Goal: Obtain resource: Obtain resource

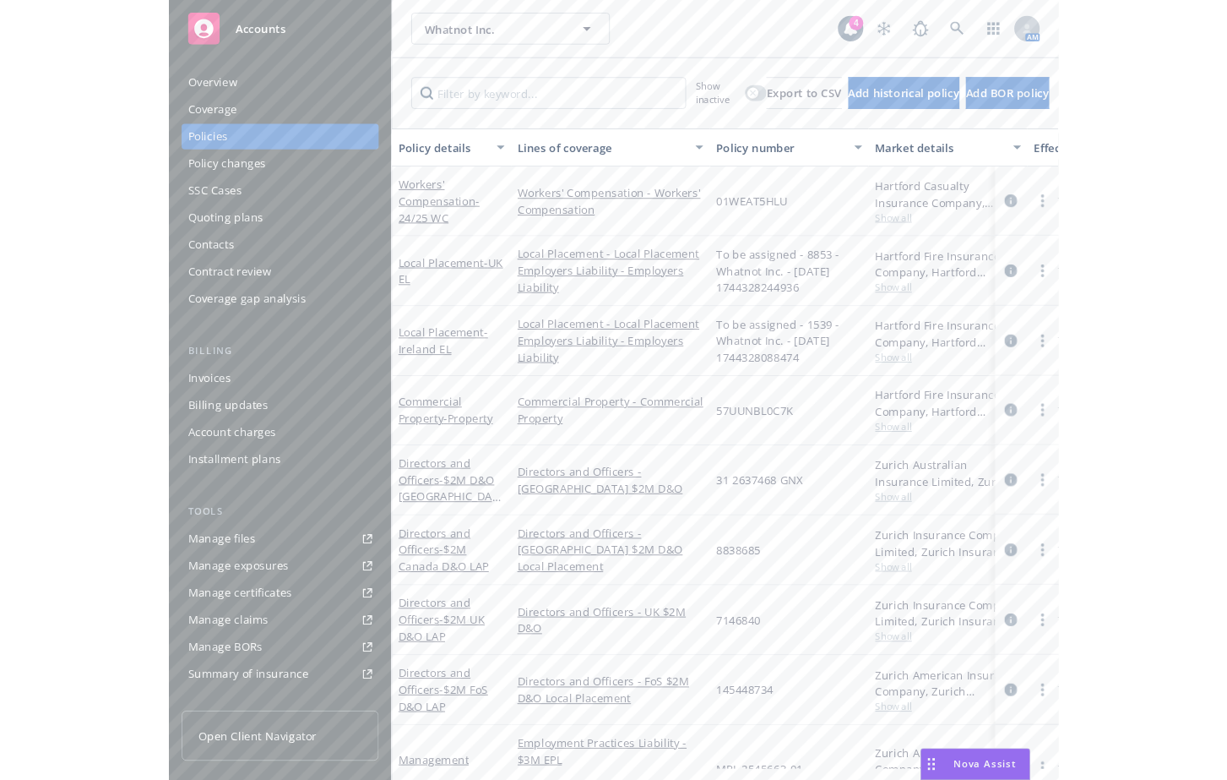
scroll to position [271, 0]
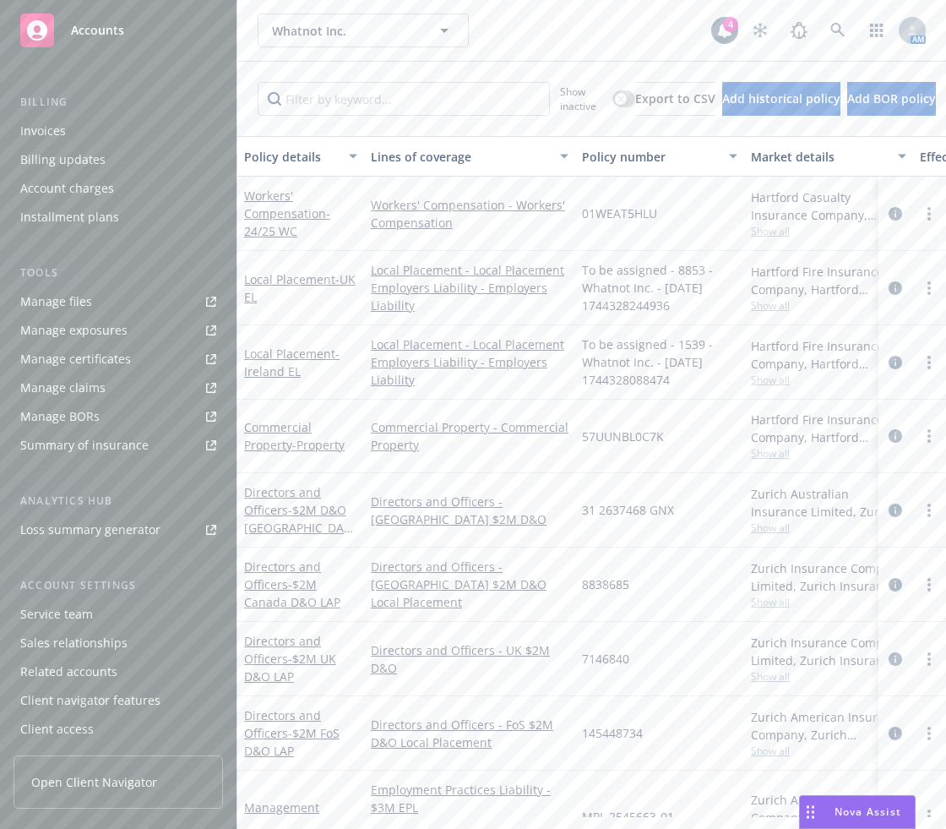
click at [481, 53] on div "Whatnot Inc. Whatnot Inc. 4 AM" at bounding box center [591, 30] width 709 height 61
click at [821, 37] on link at bounding box center [838, 31] width 34 height 34
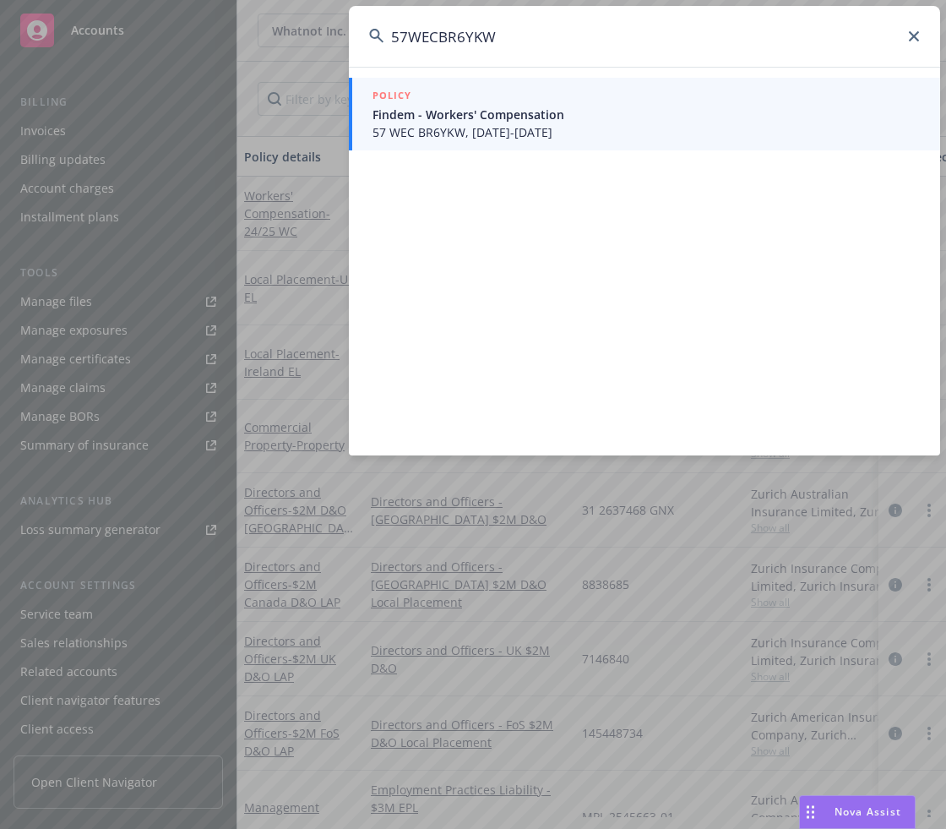
type input "57WECBR6YKW"
click at [579, 257] on div "POLICY Findem - Workers' Compensation 57 WEC BR6YKW, 04/15/2025-04/15/2026" at bounding box center [644, 261] width 591 height 389
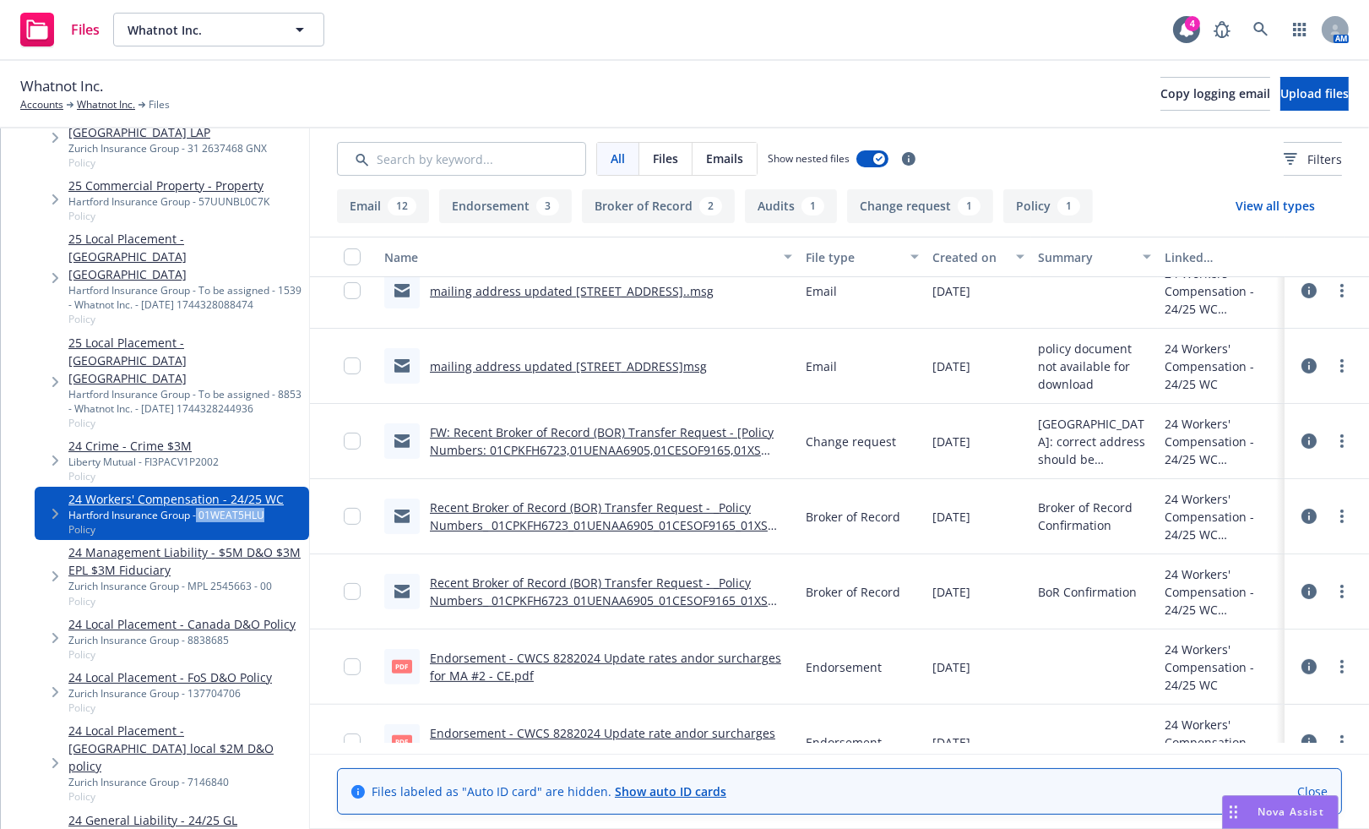
scroll to position [1025, 0]
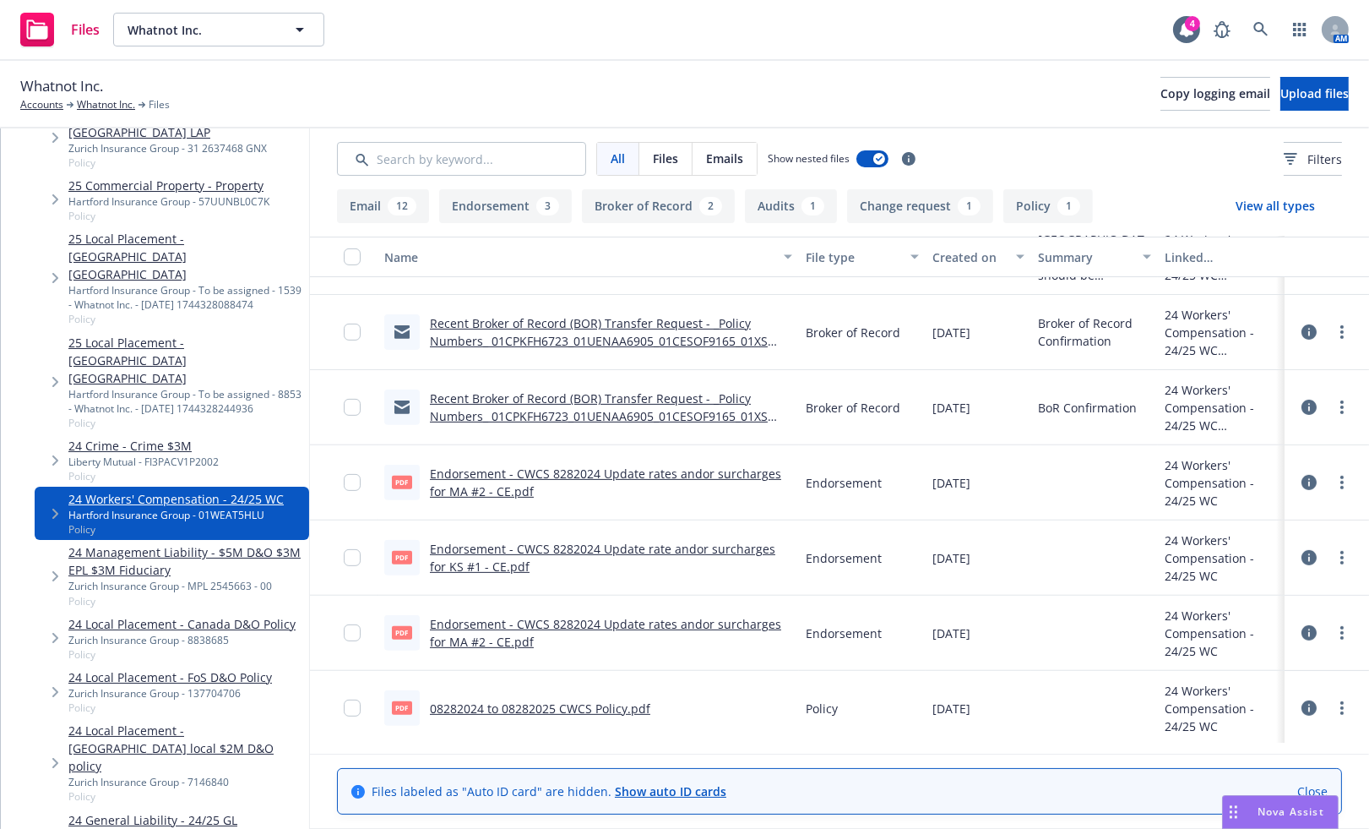
click at [625, 706] on link "08282024 to 08282025 CWCS Policy.pdf" at bounding box center [540, 708] width 220 height 16
click at [1262, 811] on span "Nova Assist" at bounding box center [1291, 811] width 67 height 14
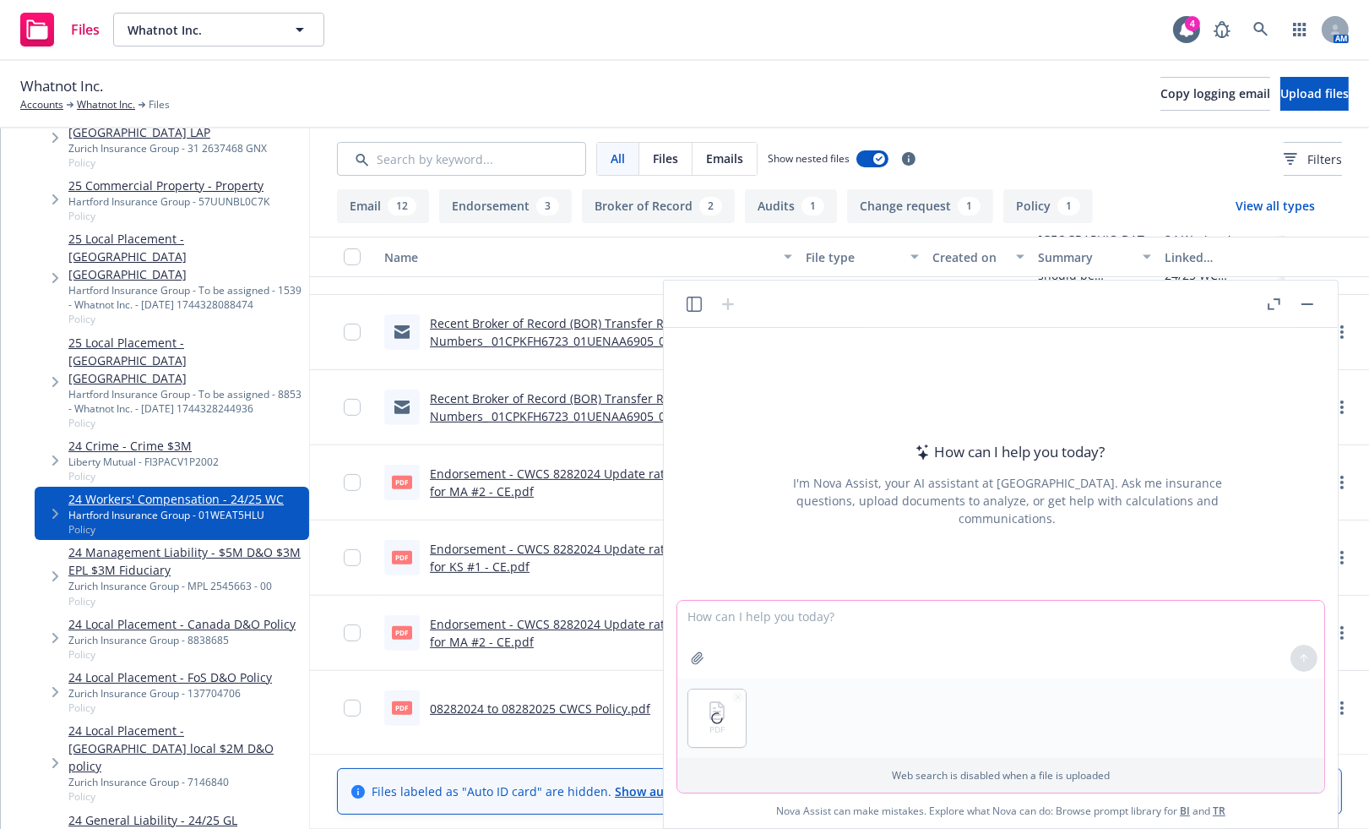
click at [949, 644] on textarea at bounding box center [1000, 640] width 647 height 78
click at [902, 616] on textarea "In this policy starting on page" at bounding box center [1000, 640] width 647 height 78
click at [1118, 617] on textarea "In this policy starting on page 33 of the pdf, you will find a number" at bounding box center [1000, 640] width 647 height 78
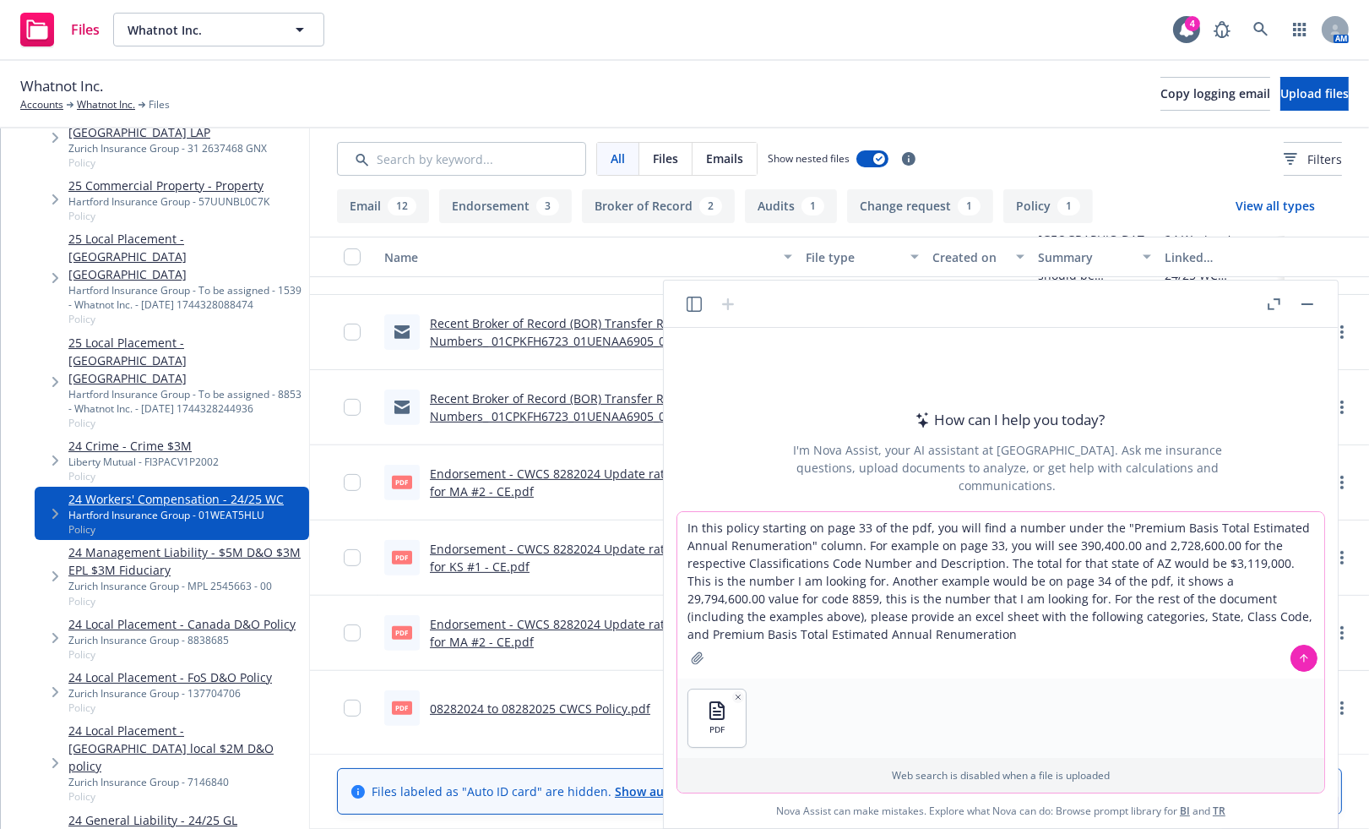
type textarea "In this policy starting on page 33 of the pdf, you will find a number under the…"
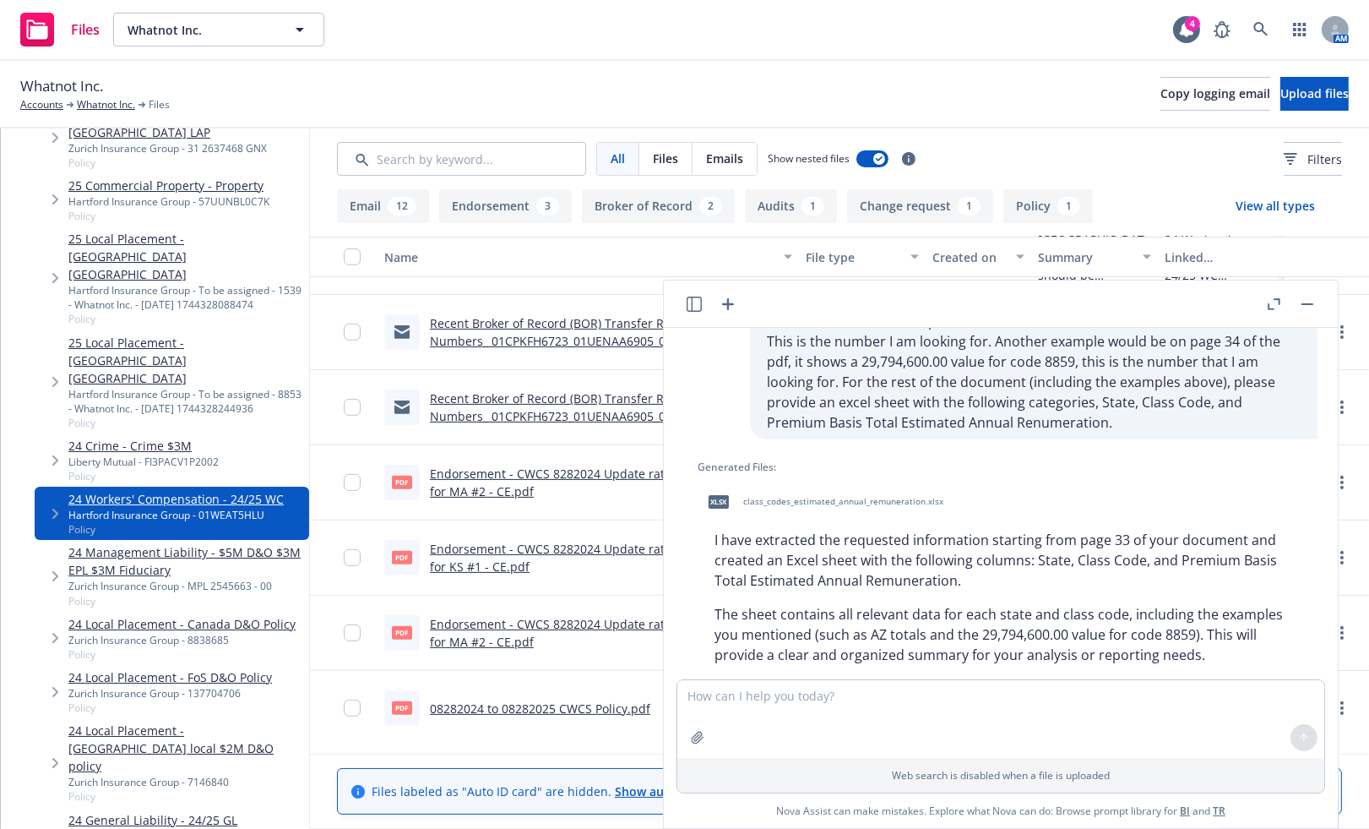
scroll to position [185, 0]
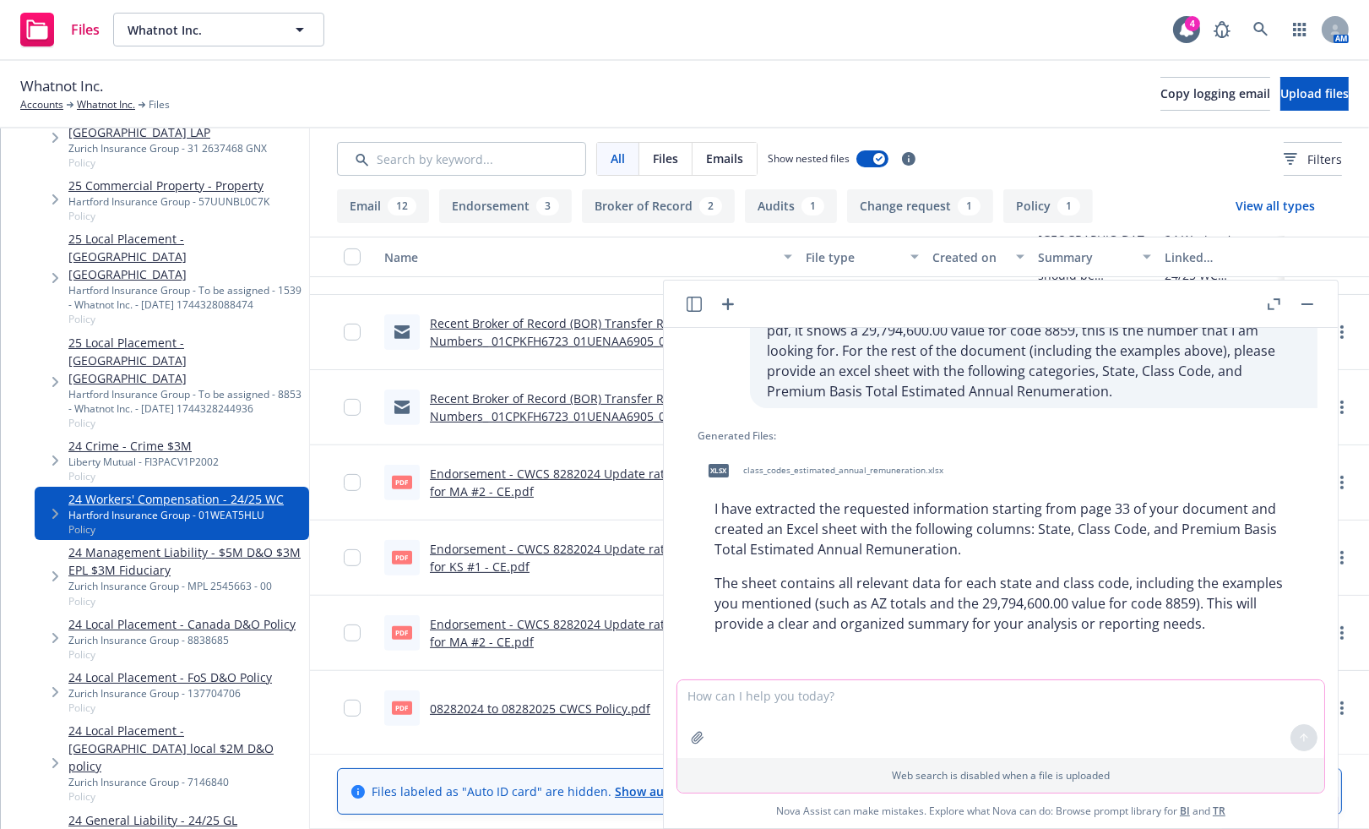
click at [730, 701] on textarea at bounding box center [1000, 719] width 647 height 78
click at [877, 469] on span "class_codes_estimated_annual_remuneration.xlsx" at bounding box center [843, 470] width 200 height 11
click at [1112, 716] on textarea at bounding box center [1000, 719] width 647 height 78
type textarea "this is completely wrong and not helpful."
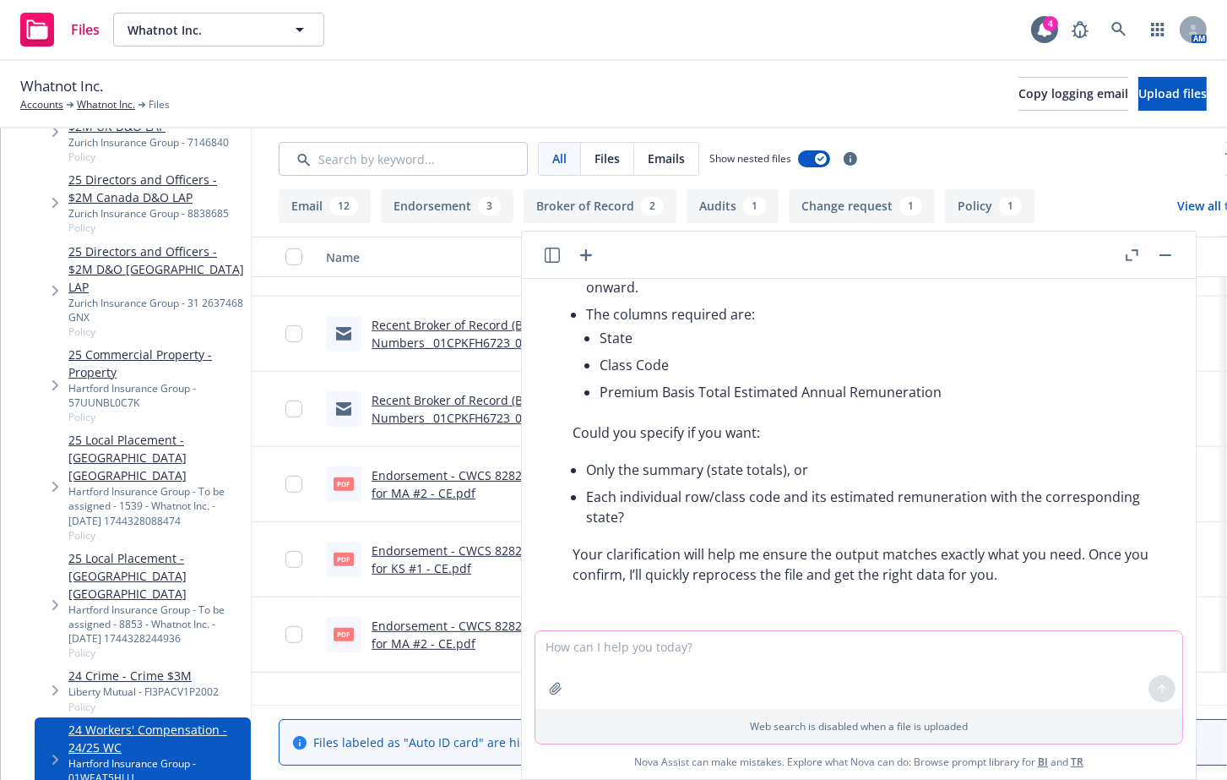
scroll to position [842, 0]
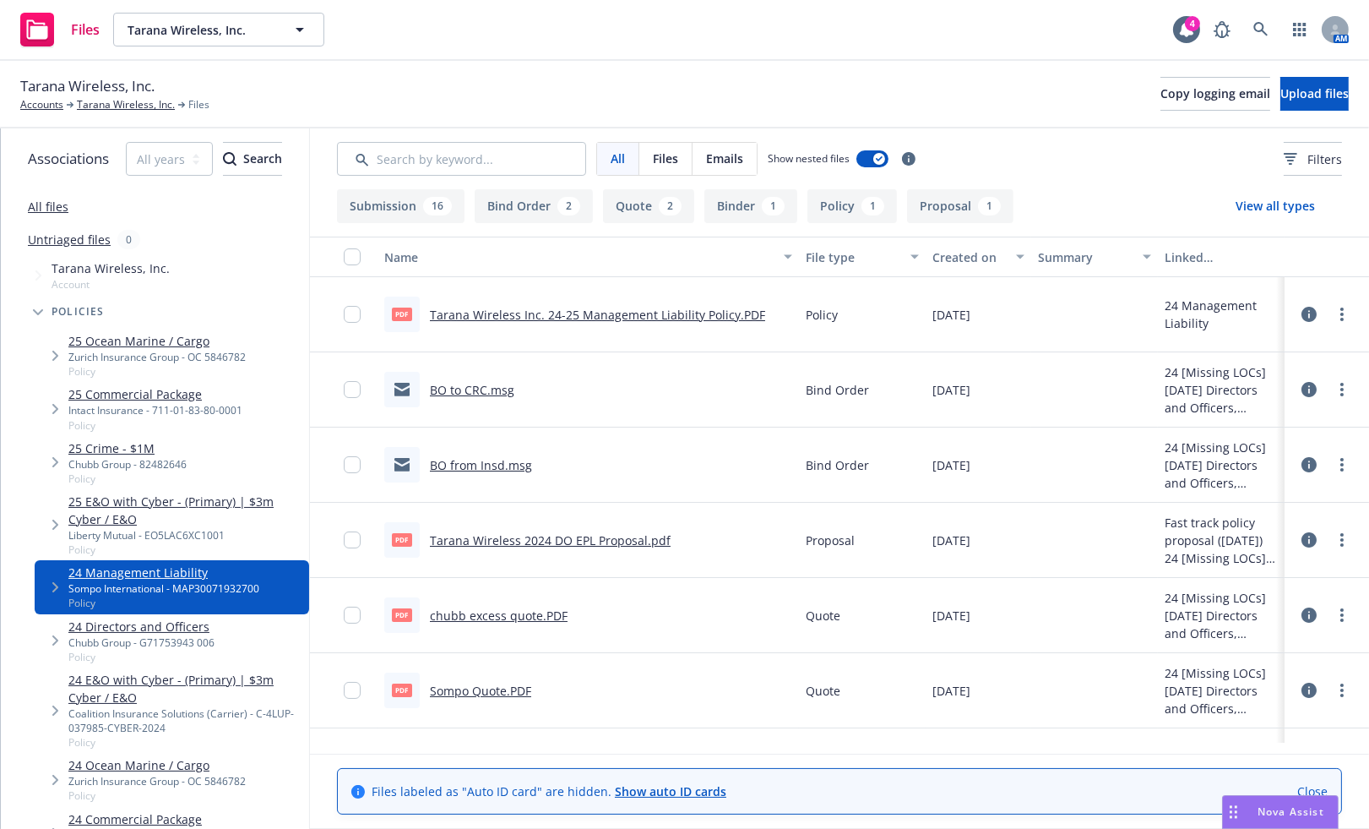
scroll to position [63, 0]
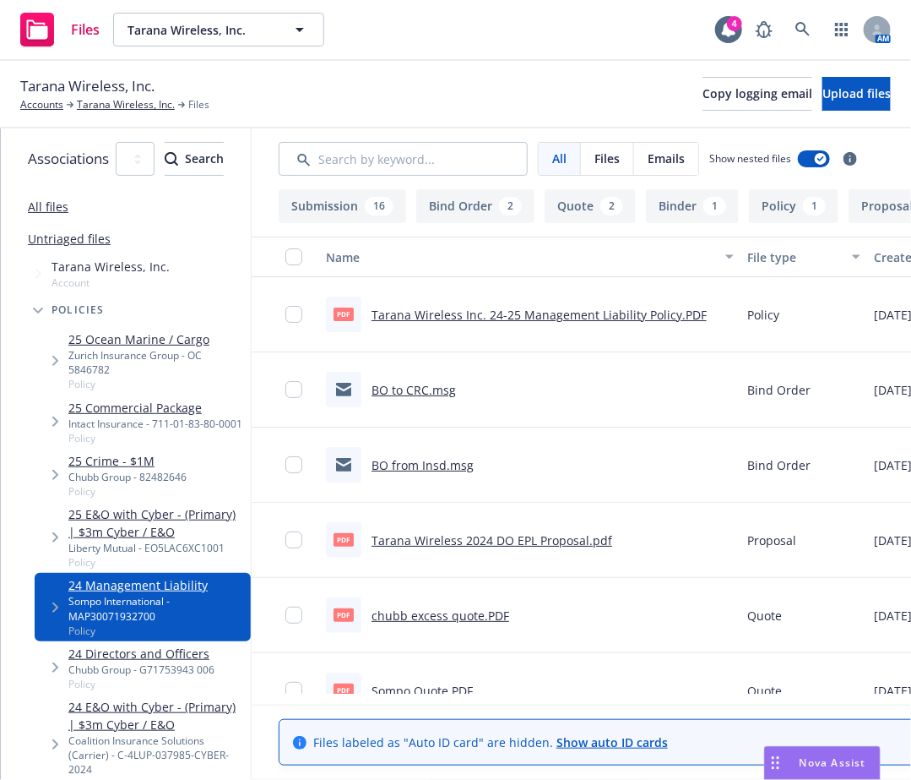
scroll to position [63, 0]
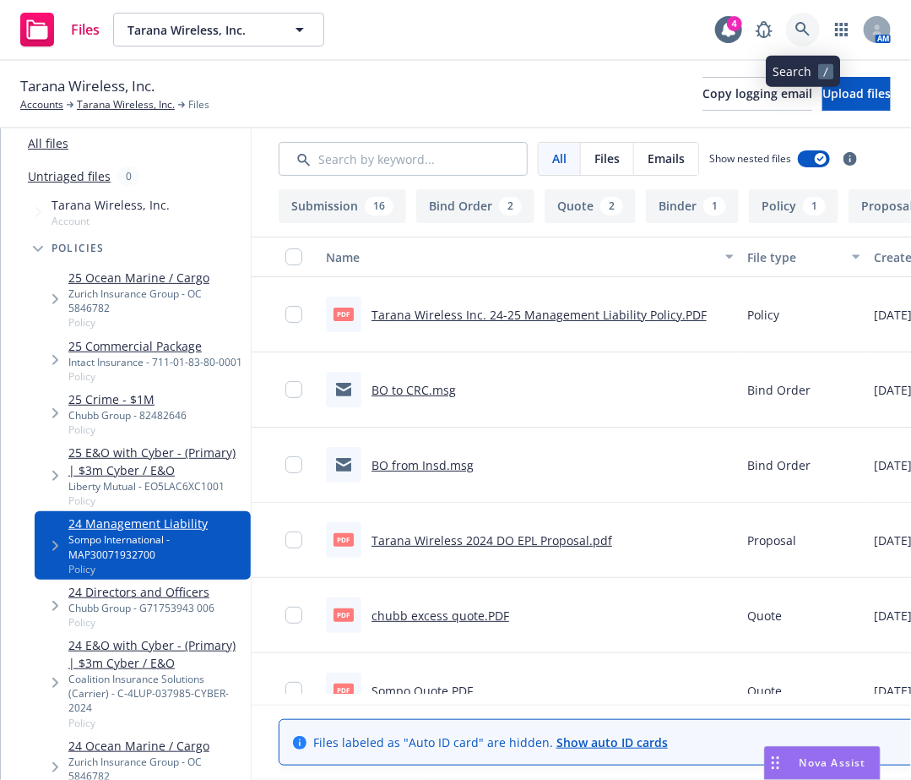
click at [803, 26] on icon at bounding box center [803, 29] width 15 height 15
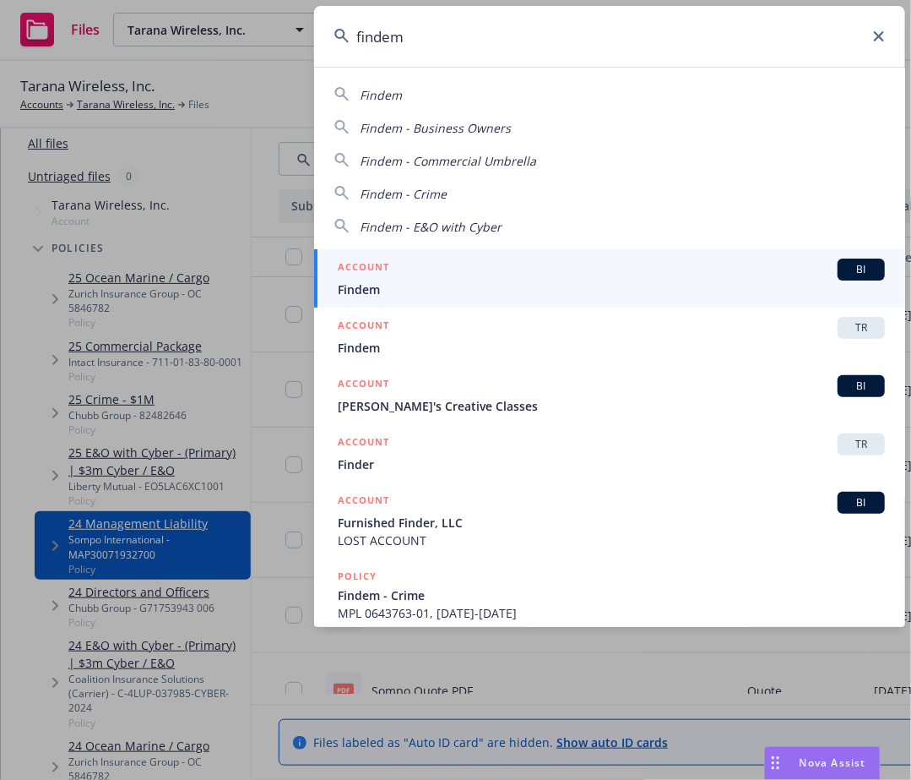
type input "findem"
click at [494, 274] on div "ACCOUNT BI" at bounding box center [611, 269] width 547 height 22
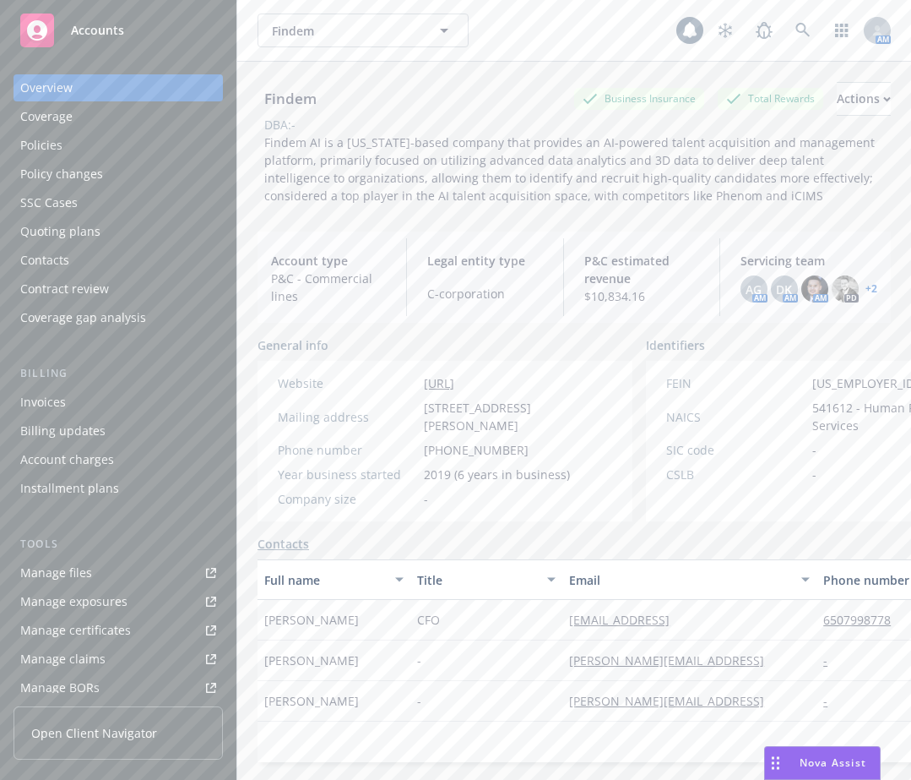
click at [113, 145] on div "Policies" at bounding box center [118, 145] width 196 height 27
click at [866, 290] on div "Servicing team AG AM DK AM AM PD + 2" at bounding box center [809, 277] width 164 height 78
click at [866, 287] on link "+ 2" at bounding box center [872, 289] width 12 height 10
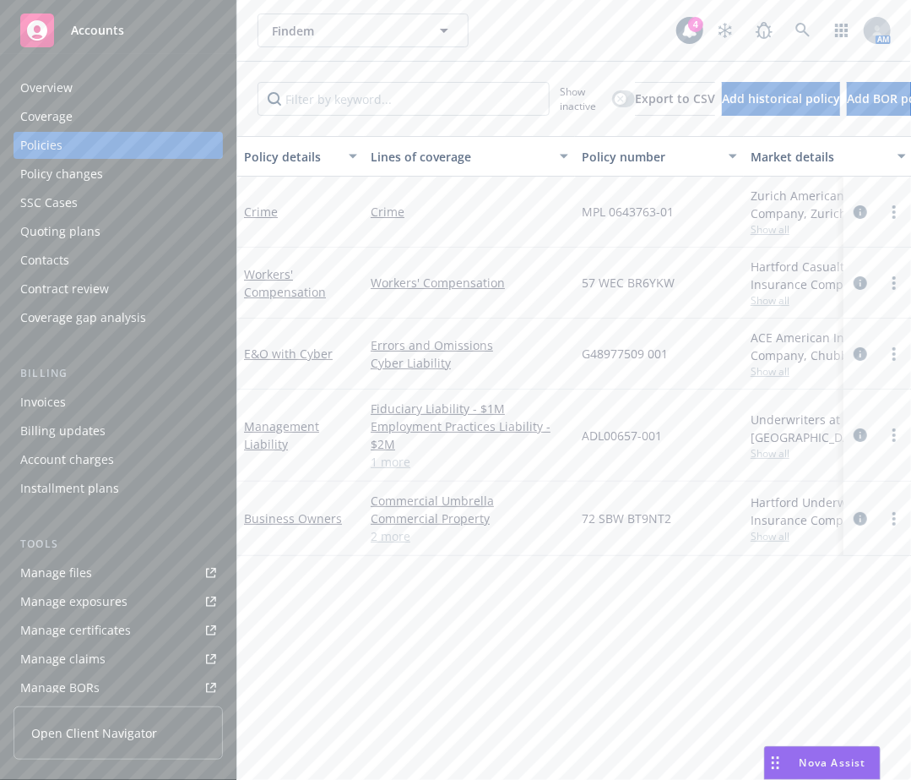
click at [498, 606] on div "Policy details Lines of coverage Policy number Market details Effective date Ex…" at bounding box center [574, 452] width 674 height 632
click at [143, 87] on div "Overview" at bounding box center [118, 87] width 196 height 27
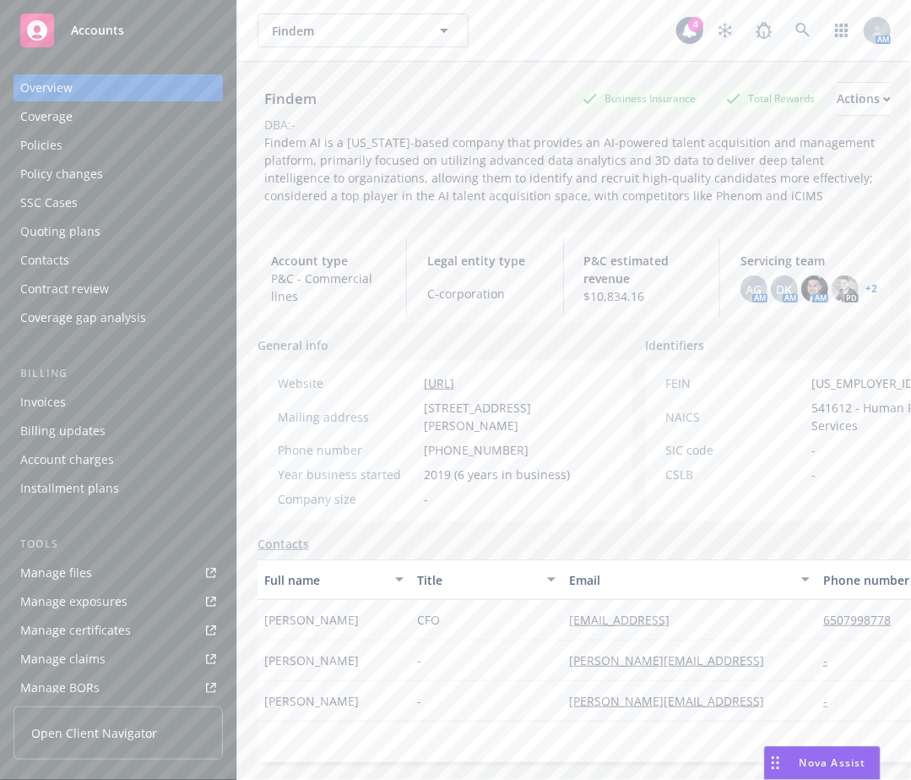
click at [866, 288] on div "Servicing team AG AM DK AM AM PD + 2" at bounding box center [809, 277] width 164 height 78
click at [866, 287] on link "+ 2" at bounding box center [872, 289] width 12 height 10
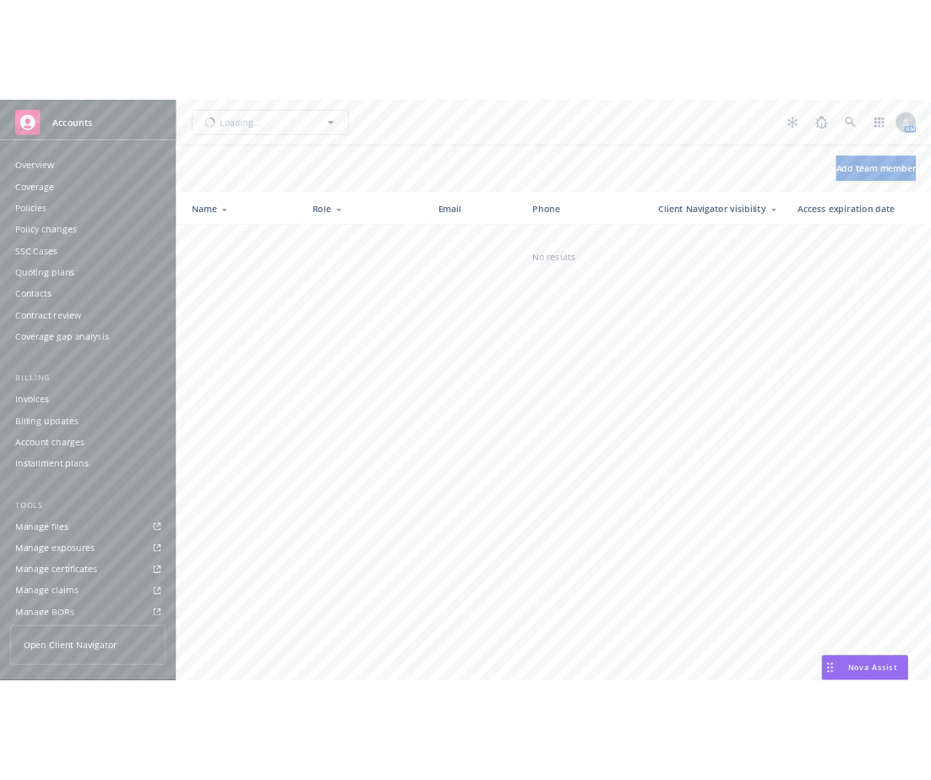
scroll to position [319, 0]
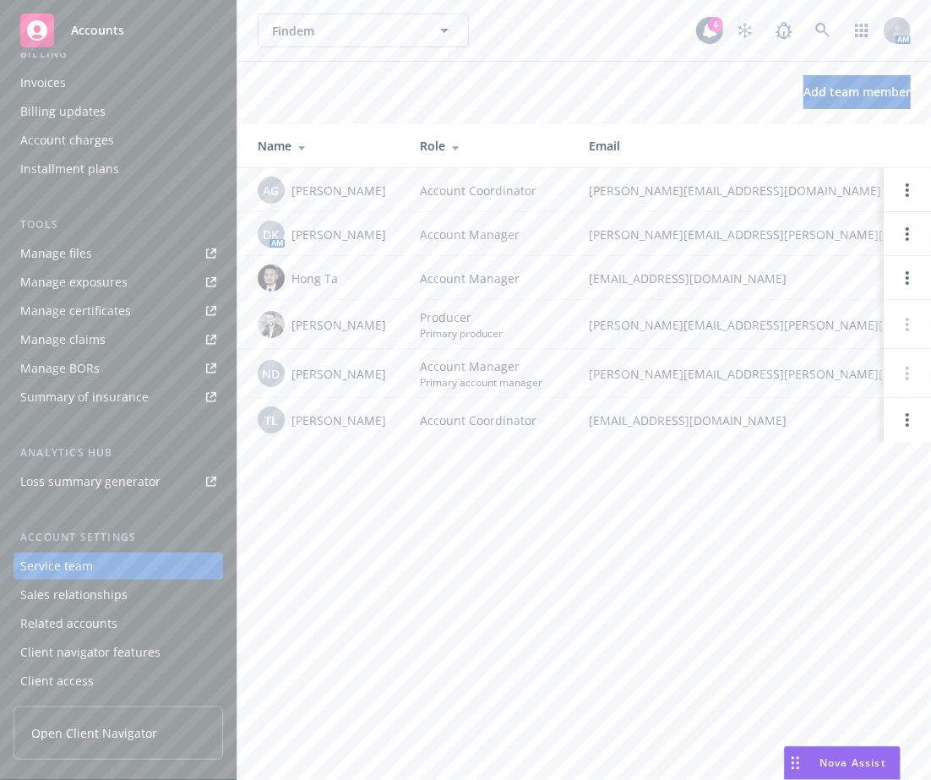
drag, startPoint x: 475, startPoint y: 30, endPoint x: 492, endPoint y: 34, distance: 17.2
click at [477, 30] on div "Findem Findem" at bounding box center [477, 31] width 438 height 34
click at [828, 37] on icon at bounding box center [822, 30] width 15 height 15
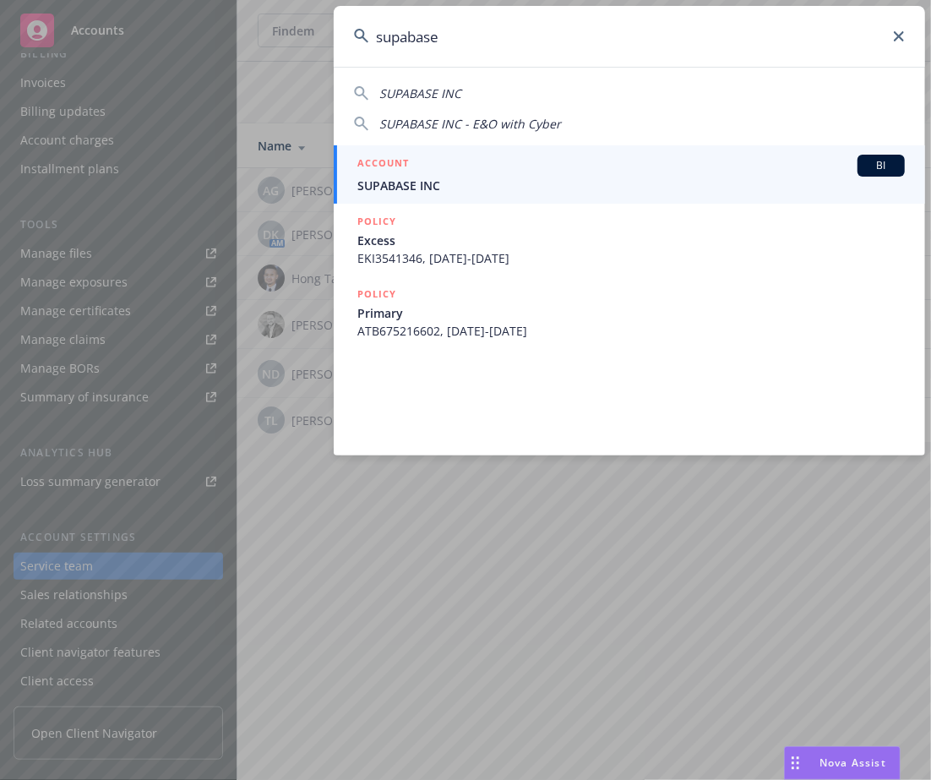
type input "supabase"
click at [416, 175] on div "ACCOUNT BI" at bounding box center [630, 166] width 547 height 22
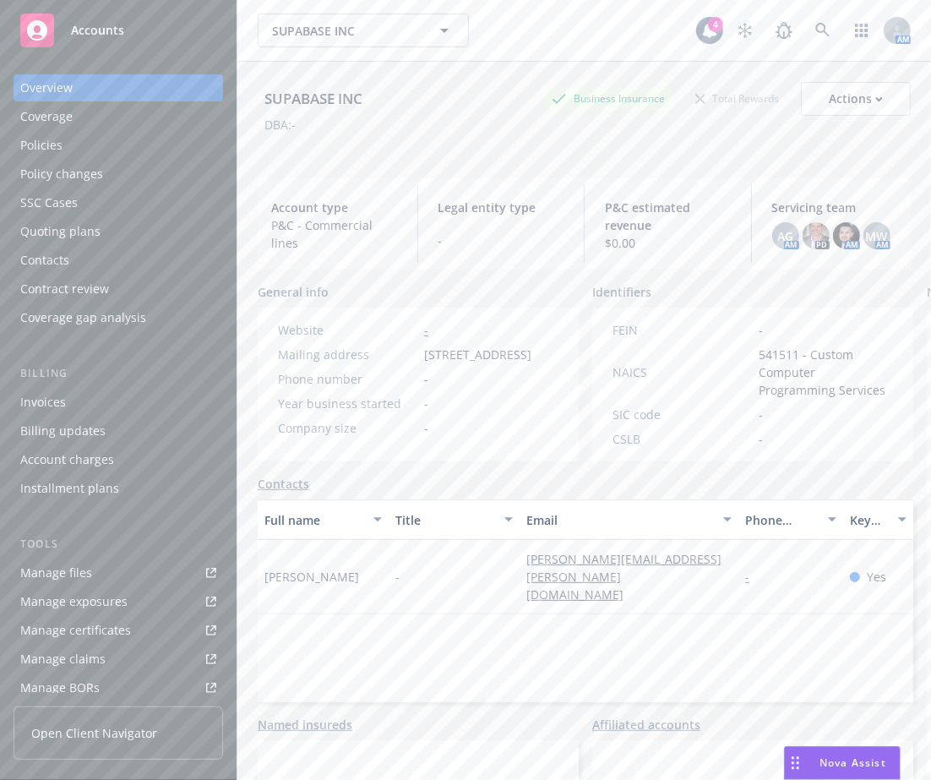
click at [154, 135] on div "Policies" at bounding box center [118, 145] width 196 height 27
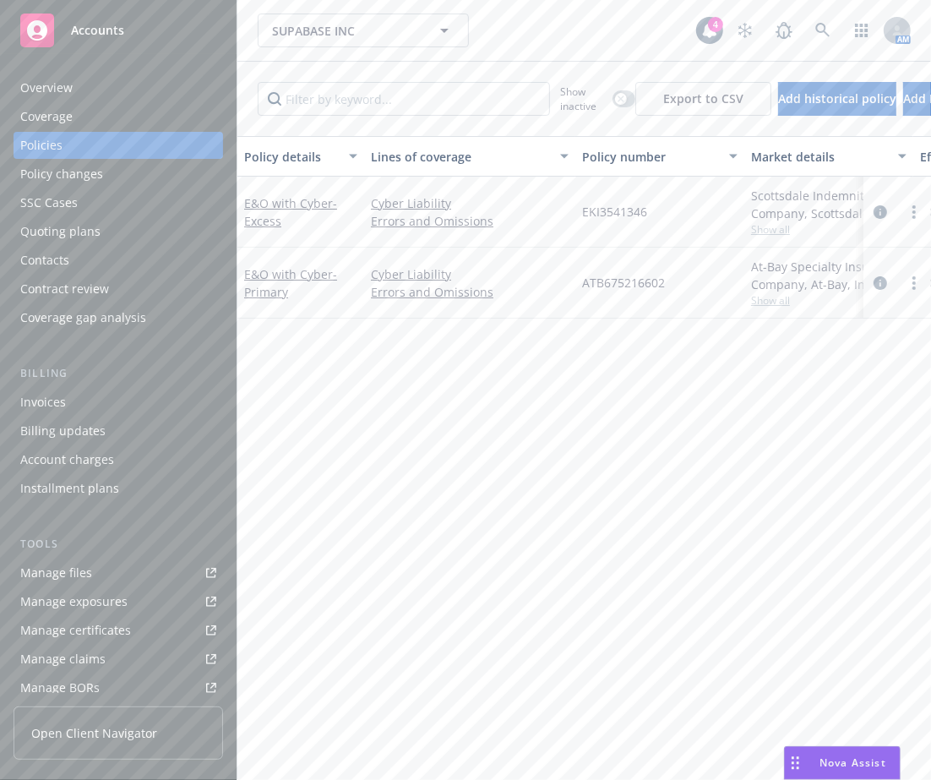
click at [115, 562] on link "Manage files" at bounding box center [118, 572] width 209 height 27
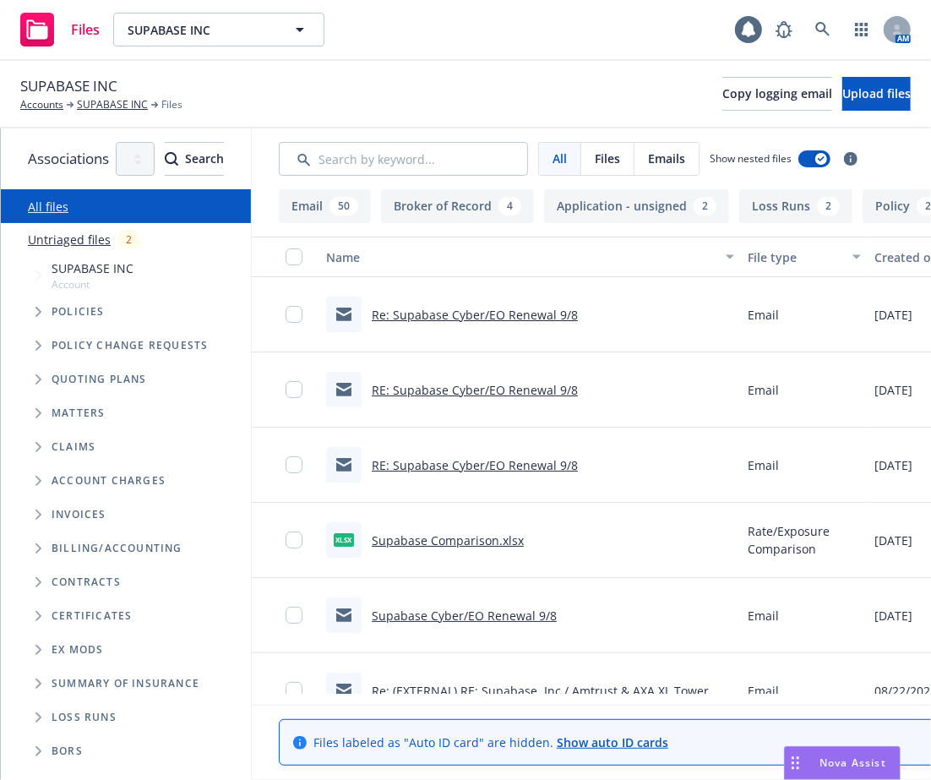
click at [45, 310] on span "Tree Example" at bounding box center [37, 311] width 27 height 27
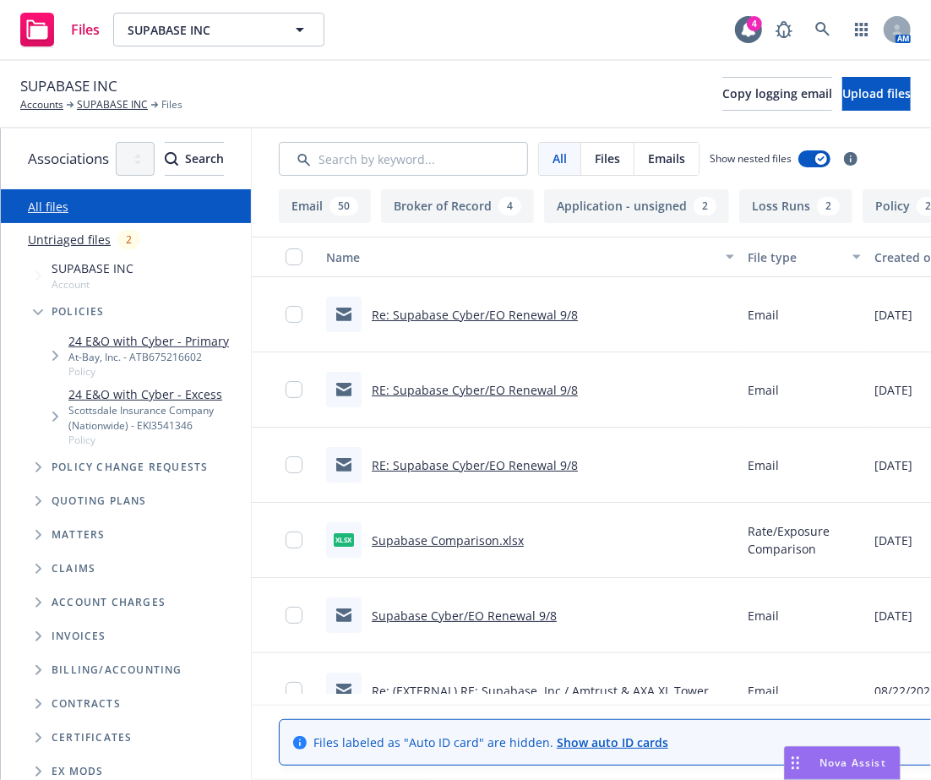
click at [52, 356] on icon "Tree Example" at bounding box center [55, 356] width 7 height 10
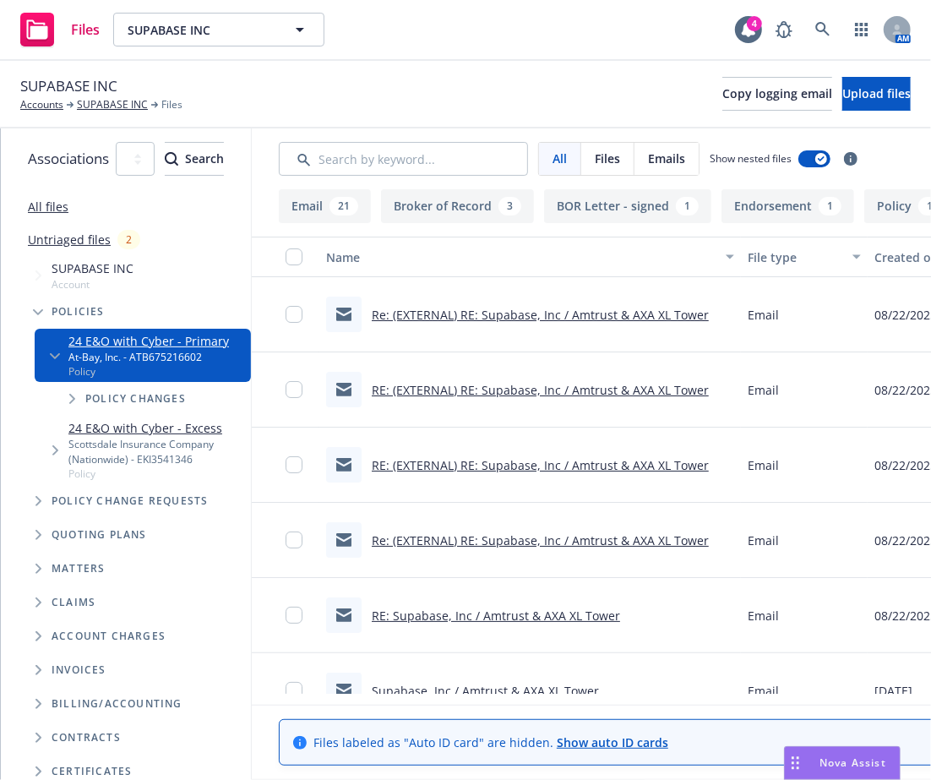
click at [41, 318] on span "Tree Example" at bounding box center [37, 311] width 27 height 27
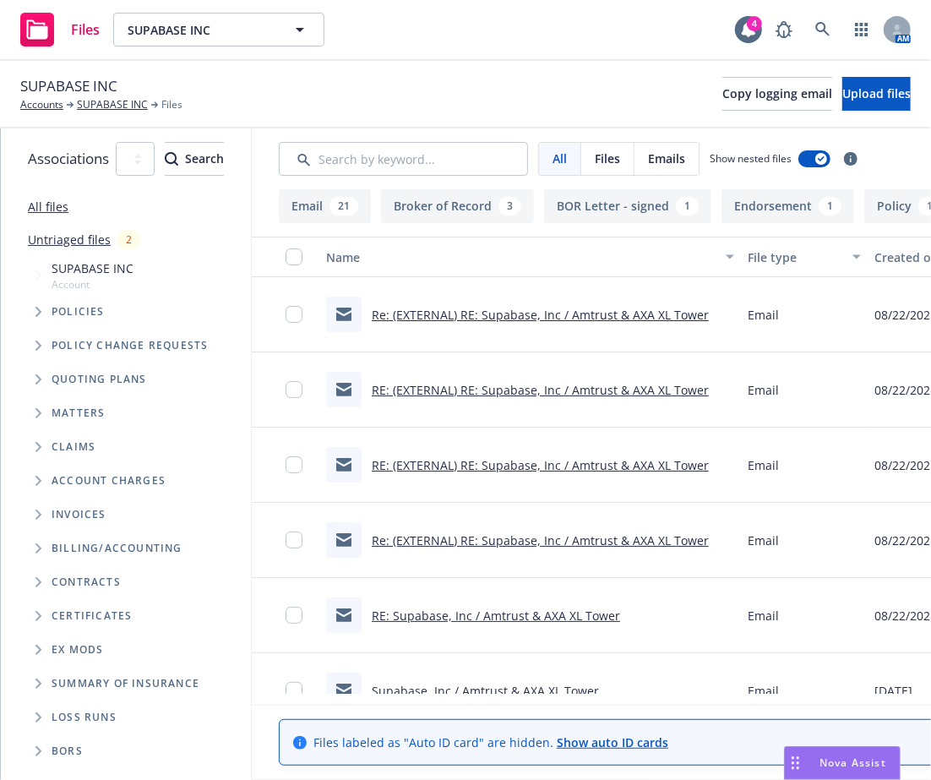
click at [37, 378] on icon "Tree Example" at bounding box center [38, 379] width 6 height 10
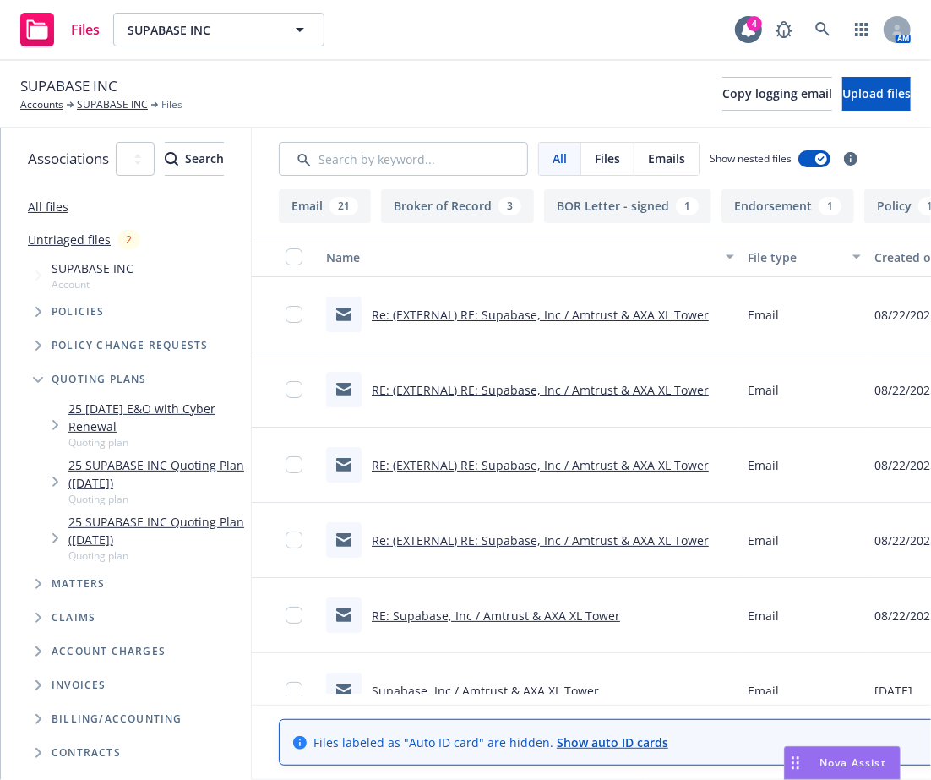
click at [57, 411] on span "Tree Example" at bounding box center [54, 424] width 27 height 27
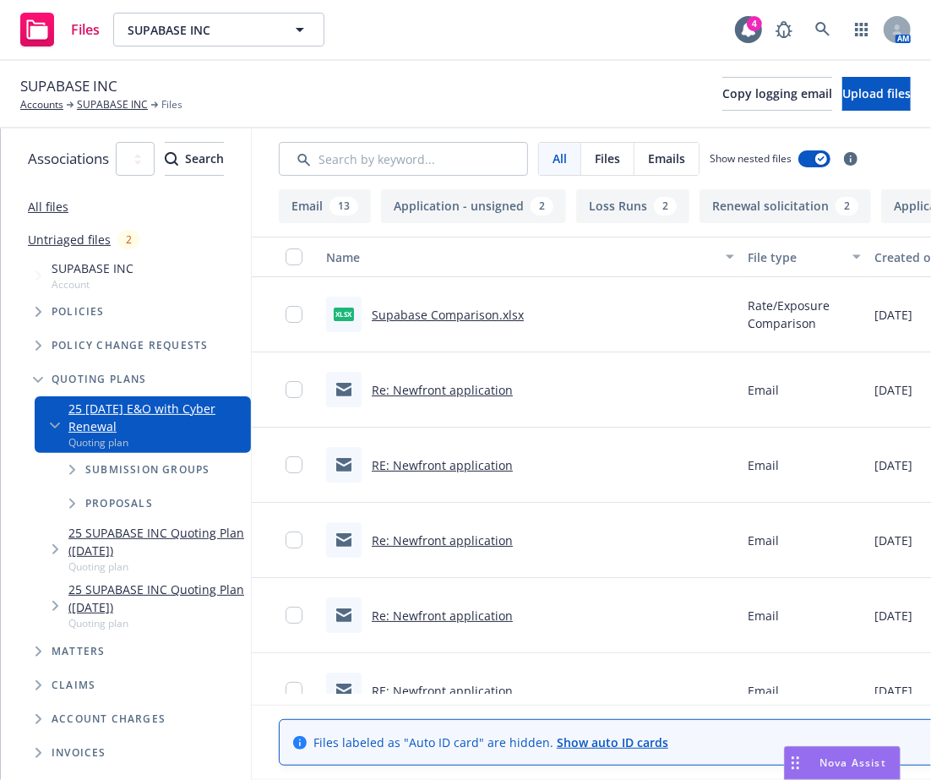
click at [62, 457] on span "Tree Example" at bounding box center [71, 469] width 27 height 27
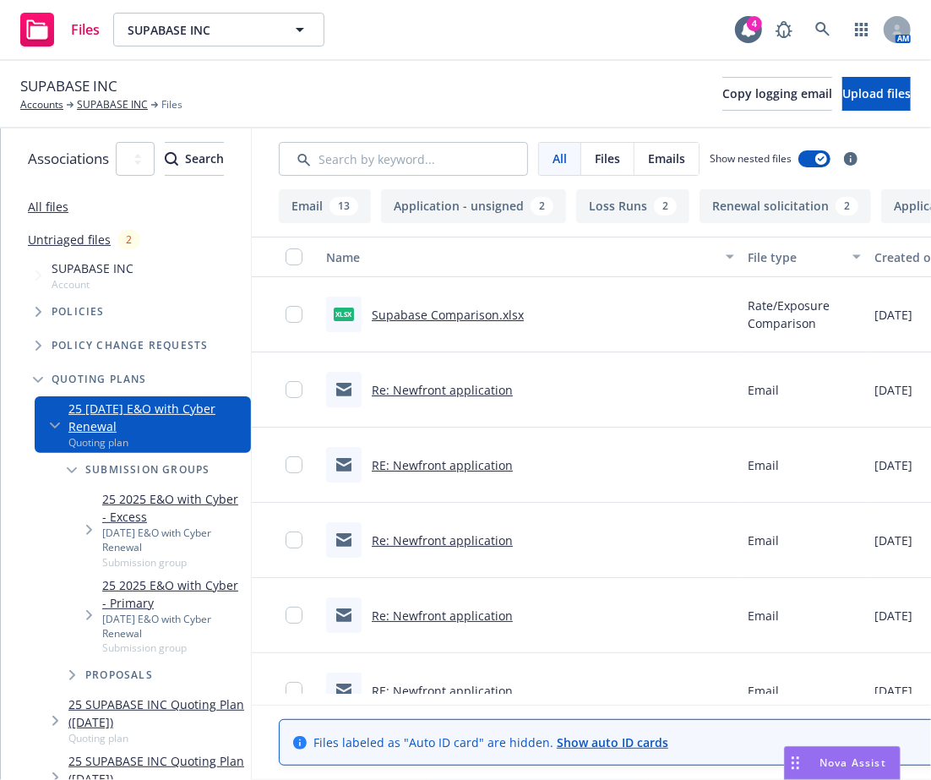
click at [68, 459] on span "Tree Example" at bounding box center [71, 469] width 27 height 27
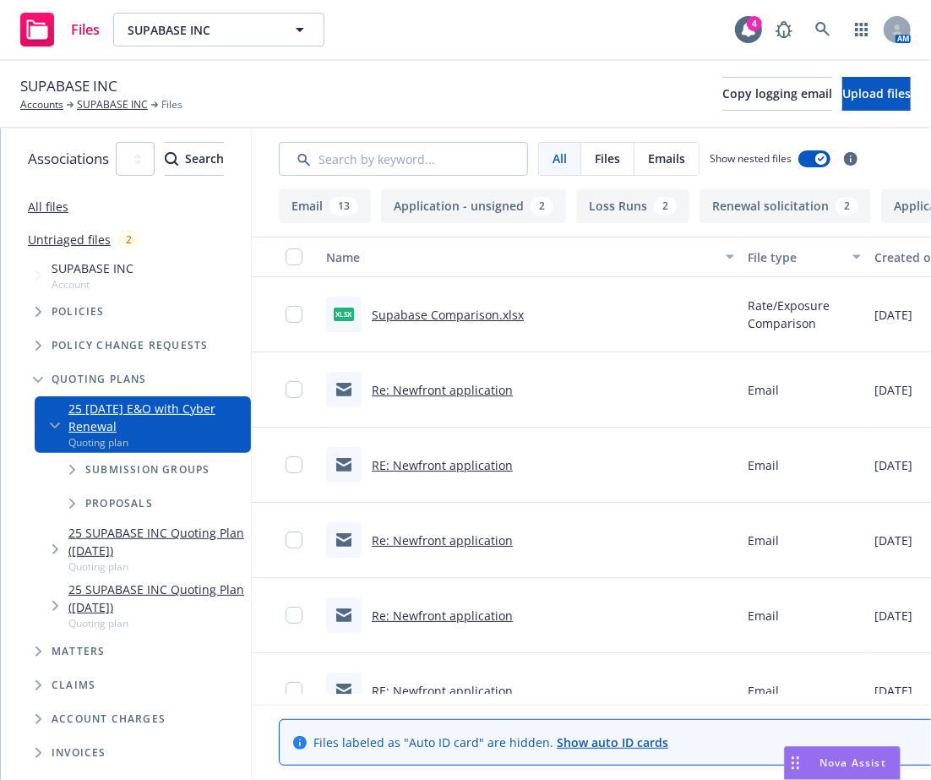
click at [69, 460] on span "Tree Example" at bounding box center [71, 469] width 27 height 27
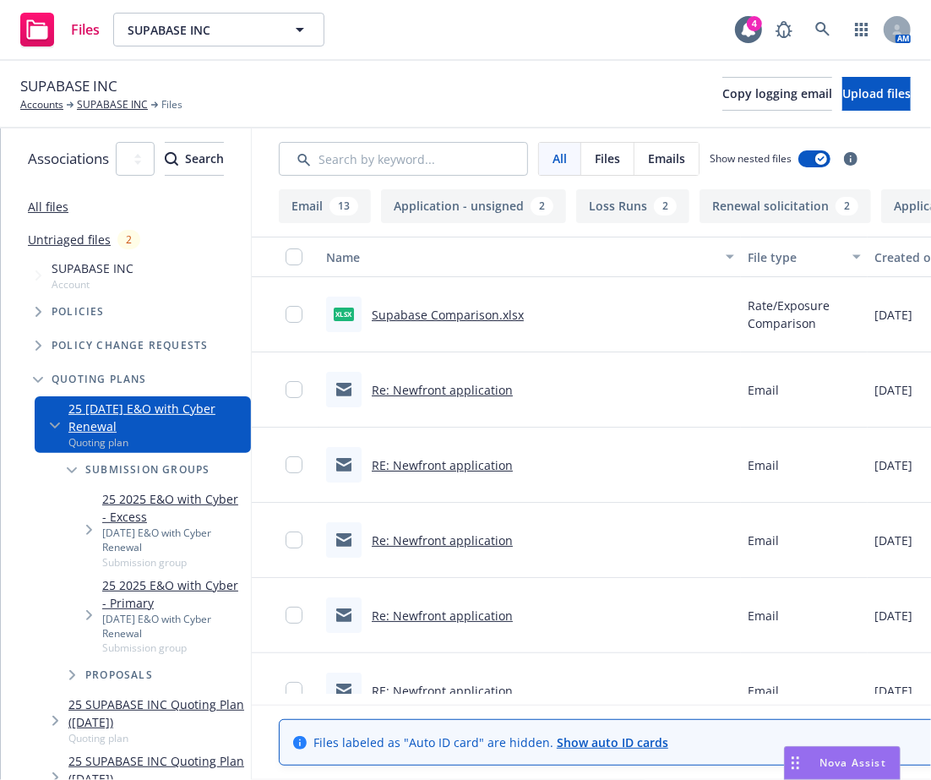
click at [93, 601] on span "Tree Example" at bounding box center [88, 614] width 27 height 27
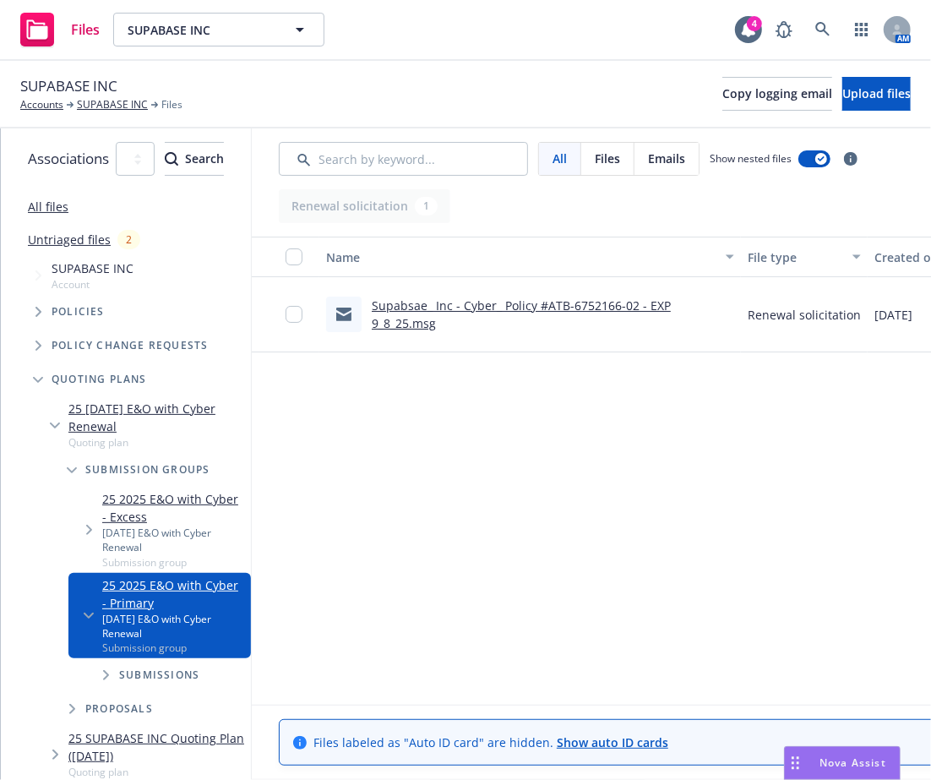
click at [57, 741] on span "Tree Example" at bounding box center [54, 754] width 27 height 27
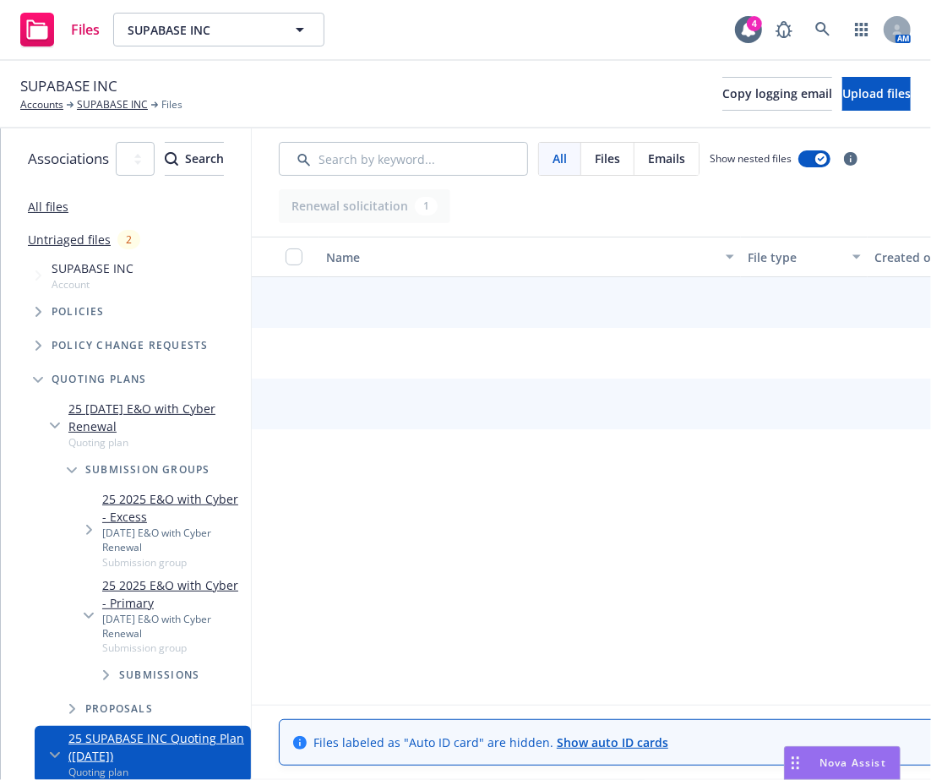
scroll to position [338, 0]
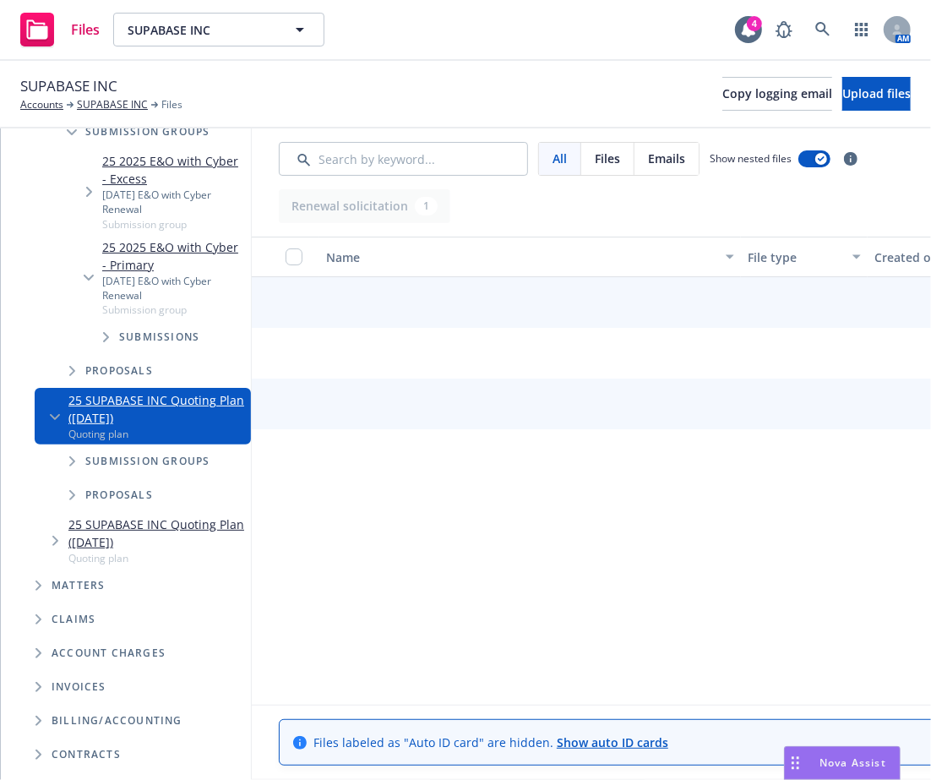
click at [73, 444] on div "Submission groups" at bounding box center [151, 461] width 199 height 34
click at [69, 456] on icon "Tree Example" at bounding box center [72, 461] width 6 height 10
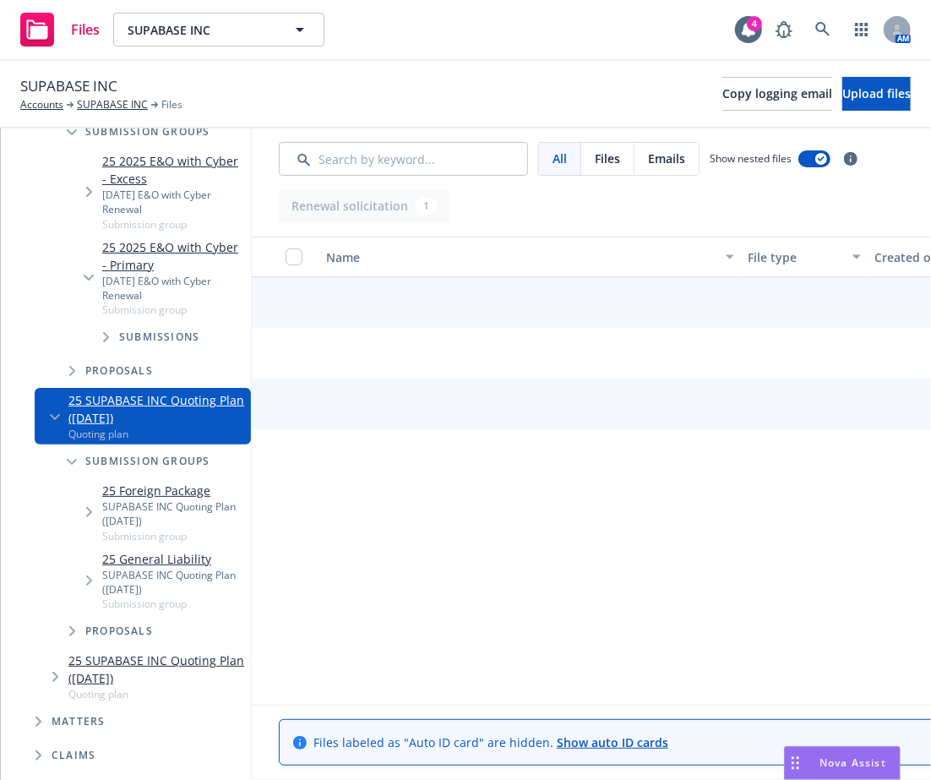
click at [52, 663] on span "Tree Example" at bounding box center [54, 676] width 27 height 27
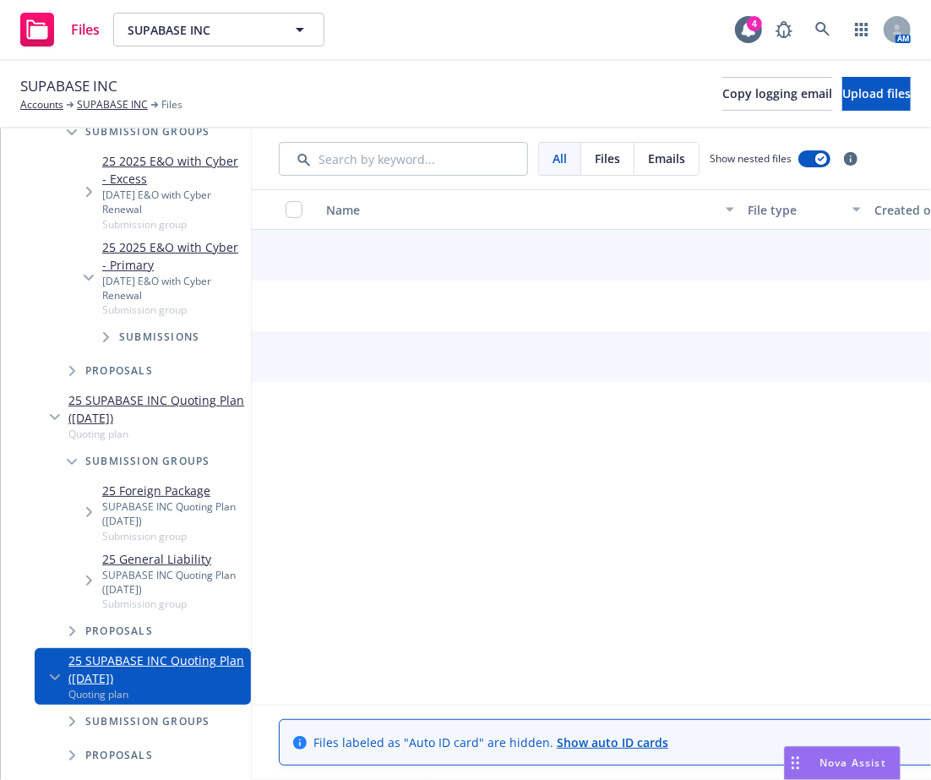
click at [67, 708] on span "Tree Example" at bounding box center [71, 721] width 27 height 27
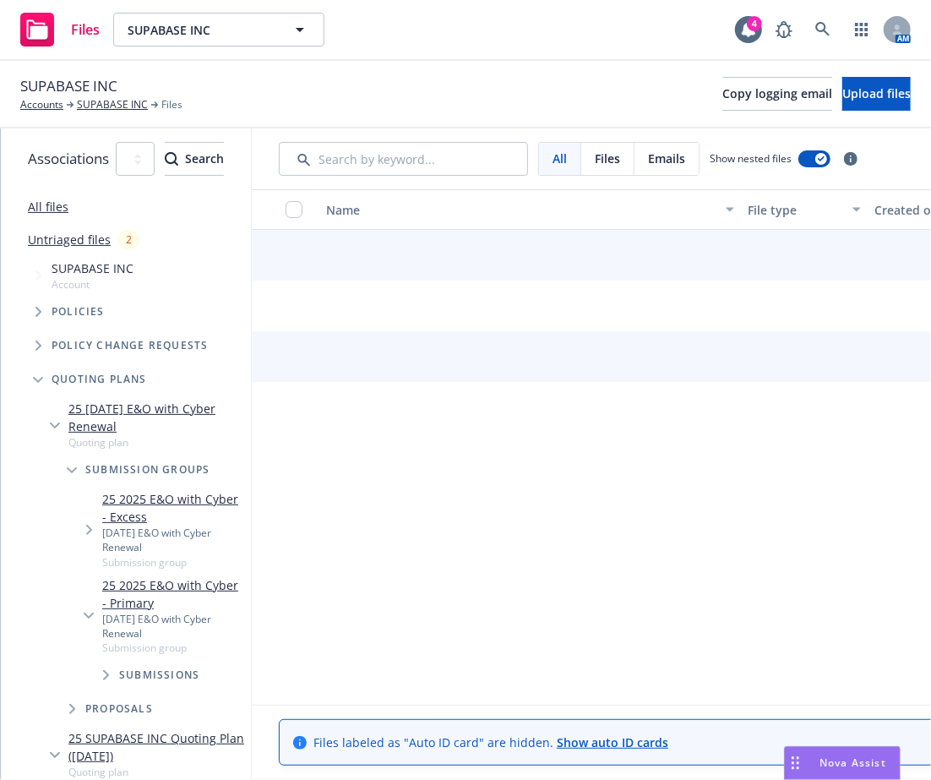
click at [219, 407] on link "25 [DATE] E&O with Cyber Renewal" at bounding box center [156, 417] width 176 height 35
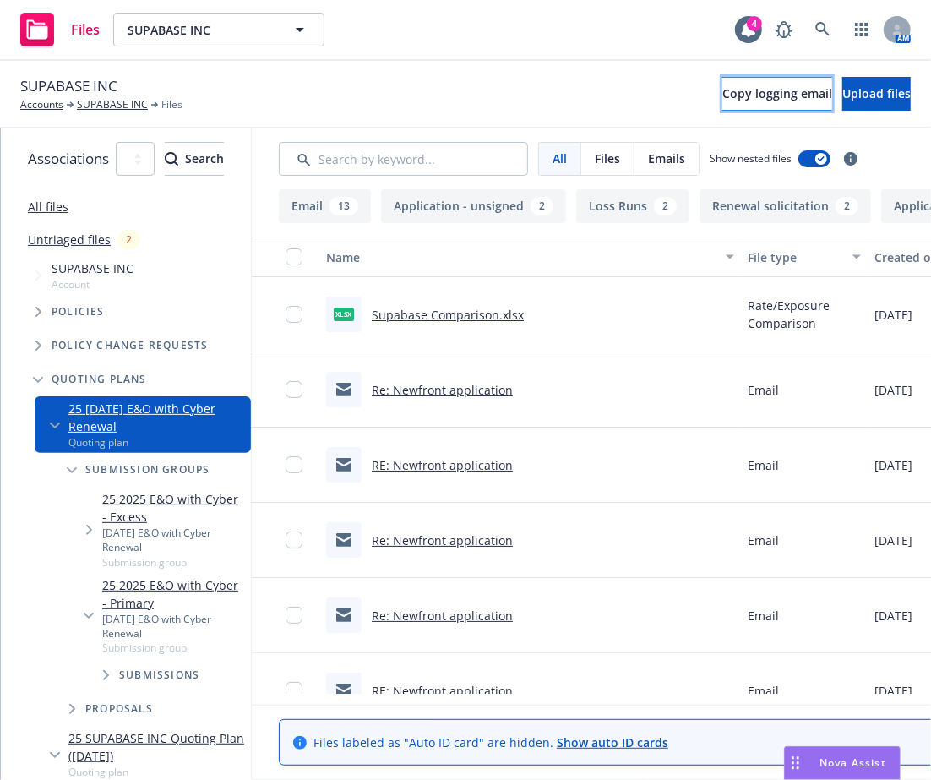
click at [722, 98] on span "Copy logging email" at bounding box center [777, 93] width 110 height 16
click at [524, 68] on div "SUPABASE INC Accounts SUPABASE INC Files Copy logging email Upload files" at bounding box center [465, 95] width 931 height 68
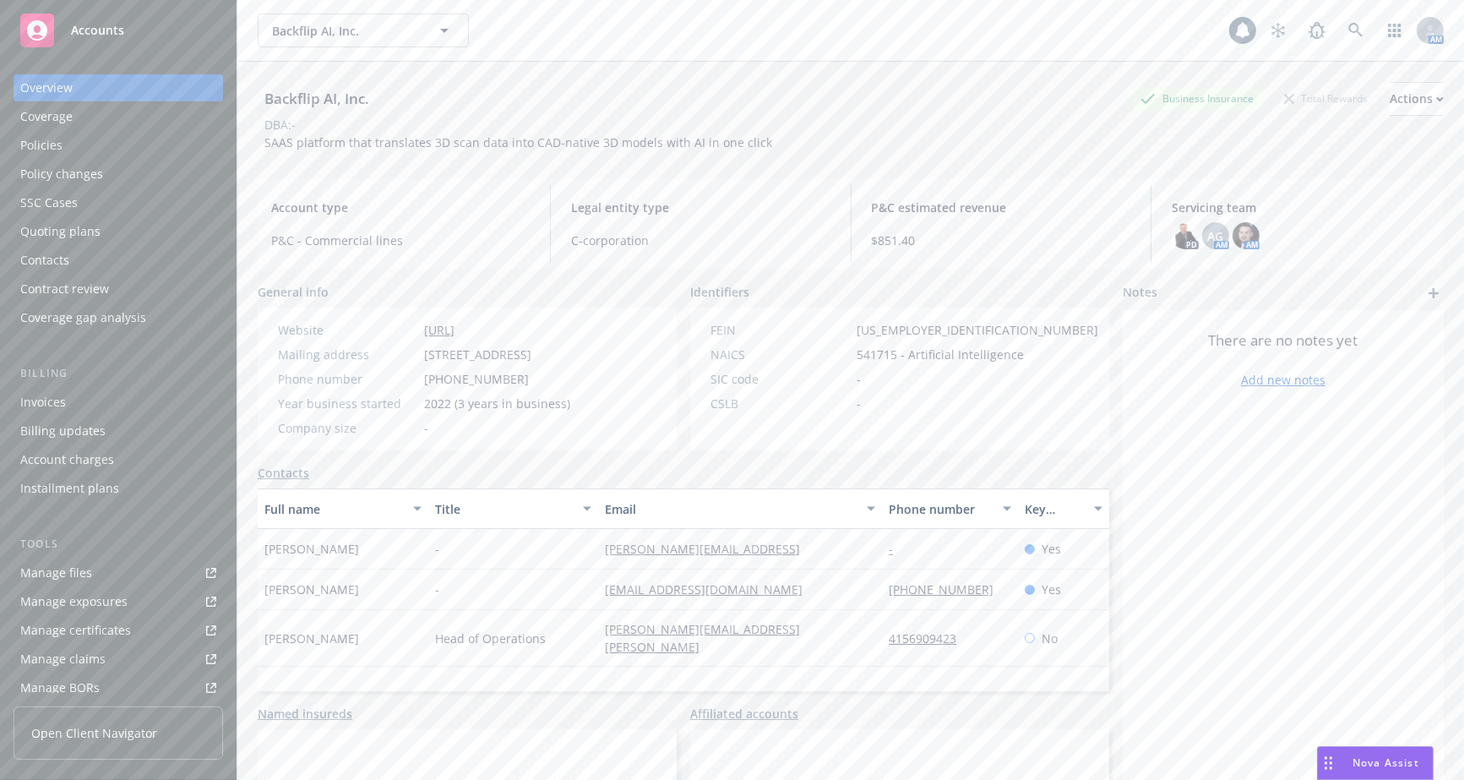
click at [141, 154] on div "Policies" at bounding box center [118, 145] width 196 height 27
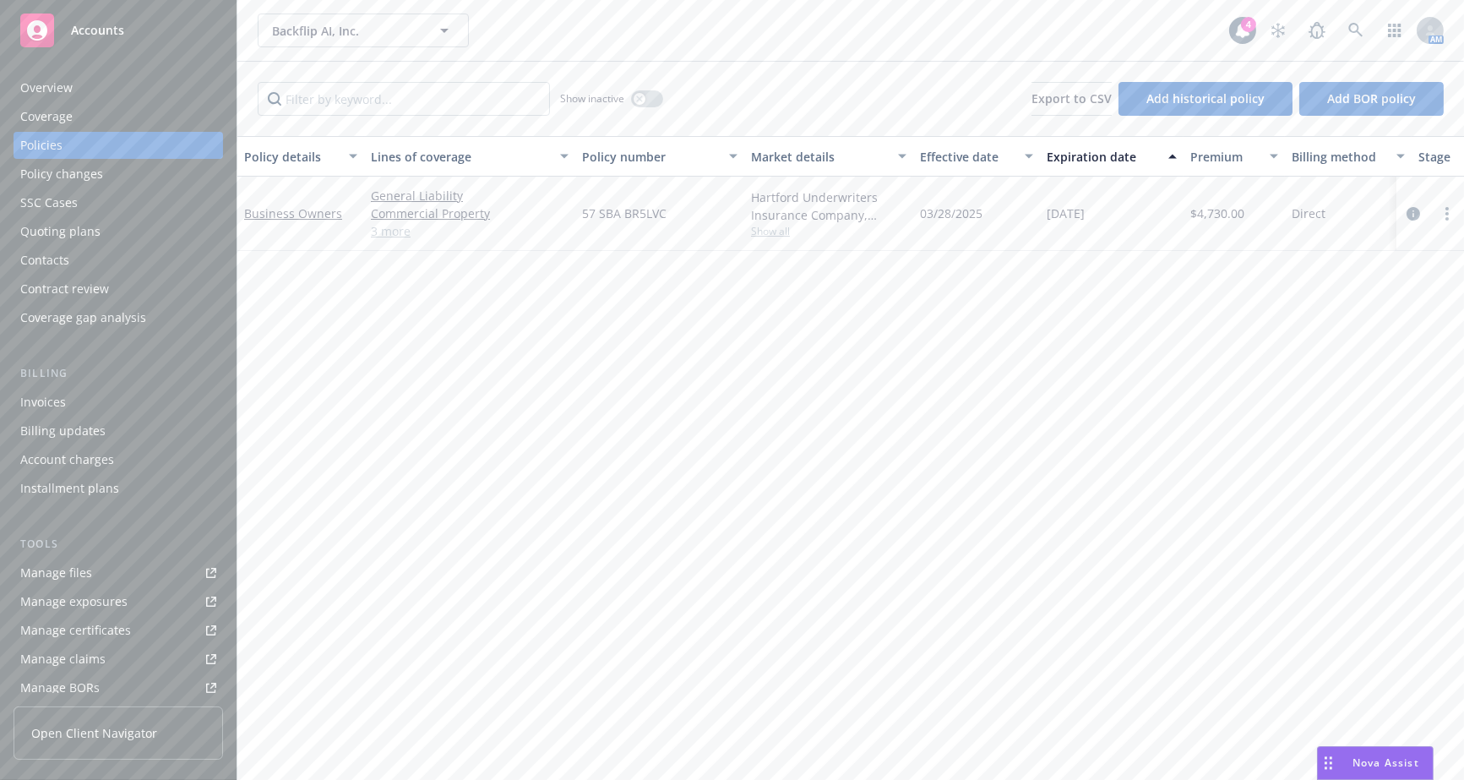
click at [601, 372] on div "Policy details Lines of coverage Policy number Market details Effective date Ex…" at bounding box center [850, 458] width 1226 height 644
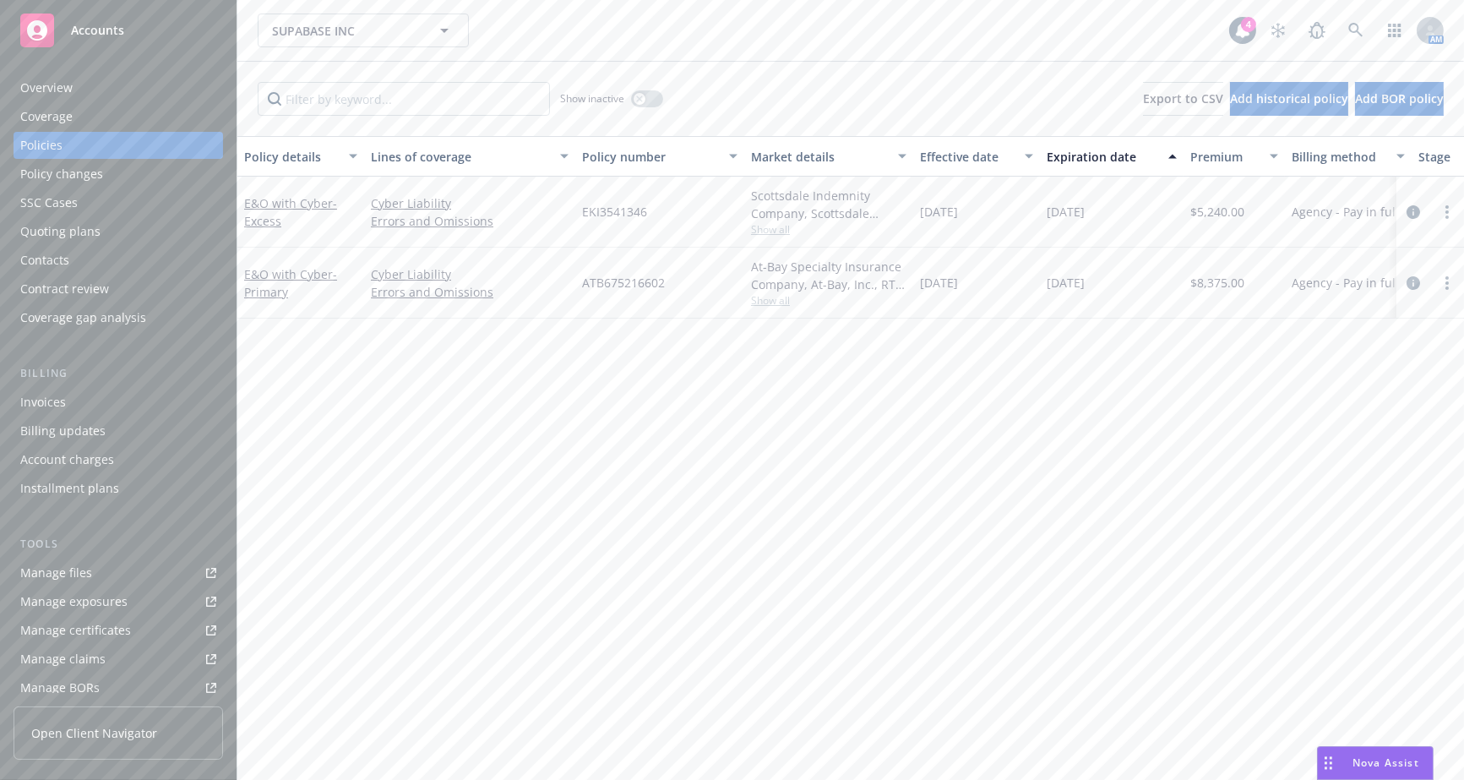
drag, startPoint x: 366, startPoint y: 437, endPoint x: 346, endPoint y: 446, distance: 21.5
click at [366, 437] on div "Policy details Lines of coverage Policy number Market details Effective date Ex…" at bounding box center [850, 458] width 1226 height 644
click at [109, 571] on link "Manage files" at bounding box center [118, 572] width 209 height 27
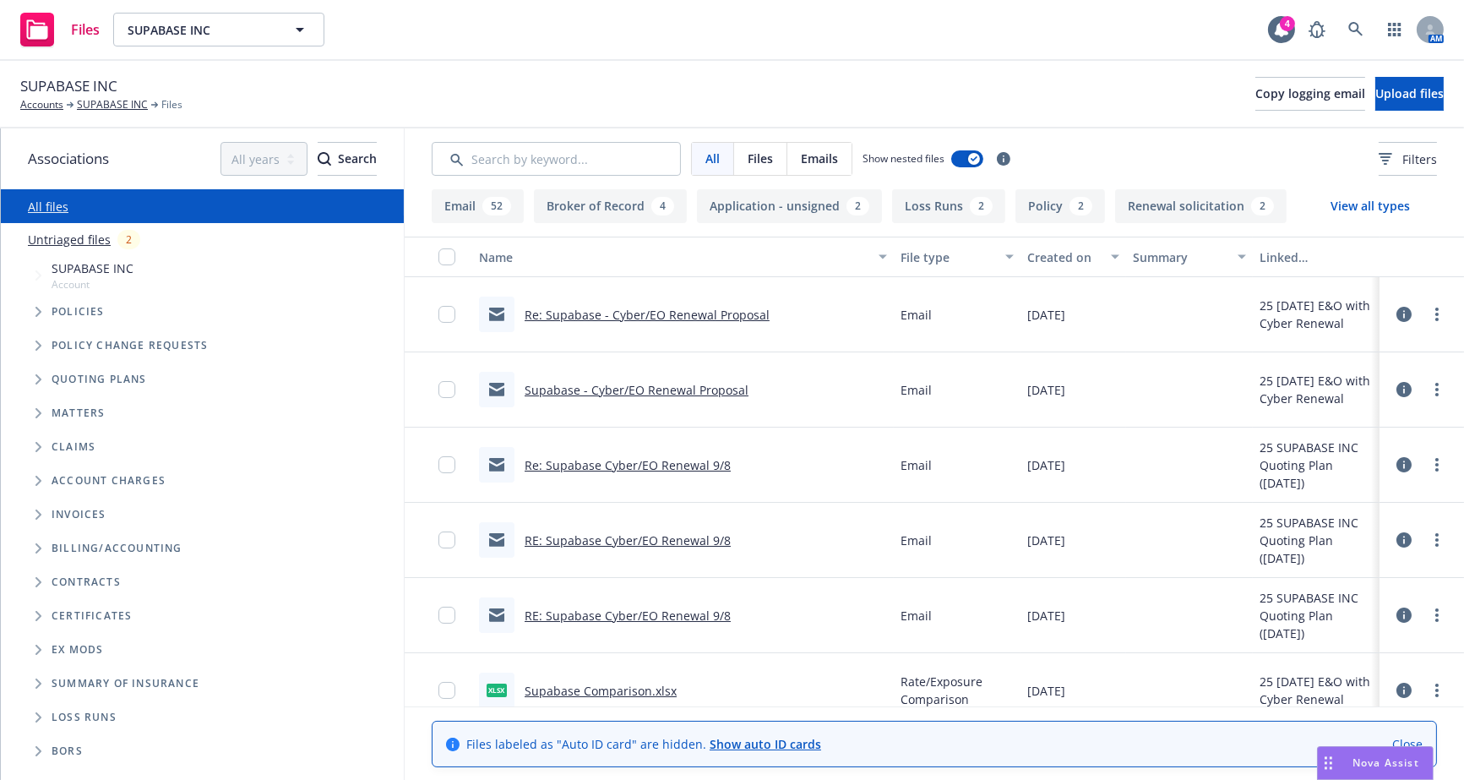
click at [37, 381] on icon "Tree Example" at bounding box center [38, 379] width 6 height 10
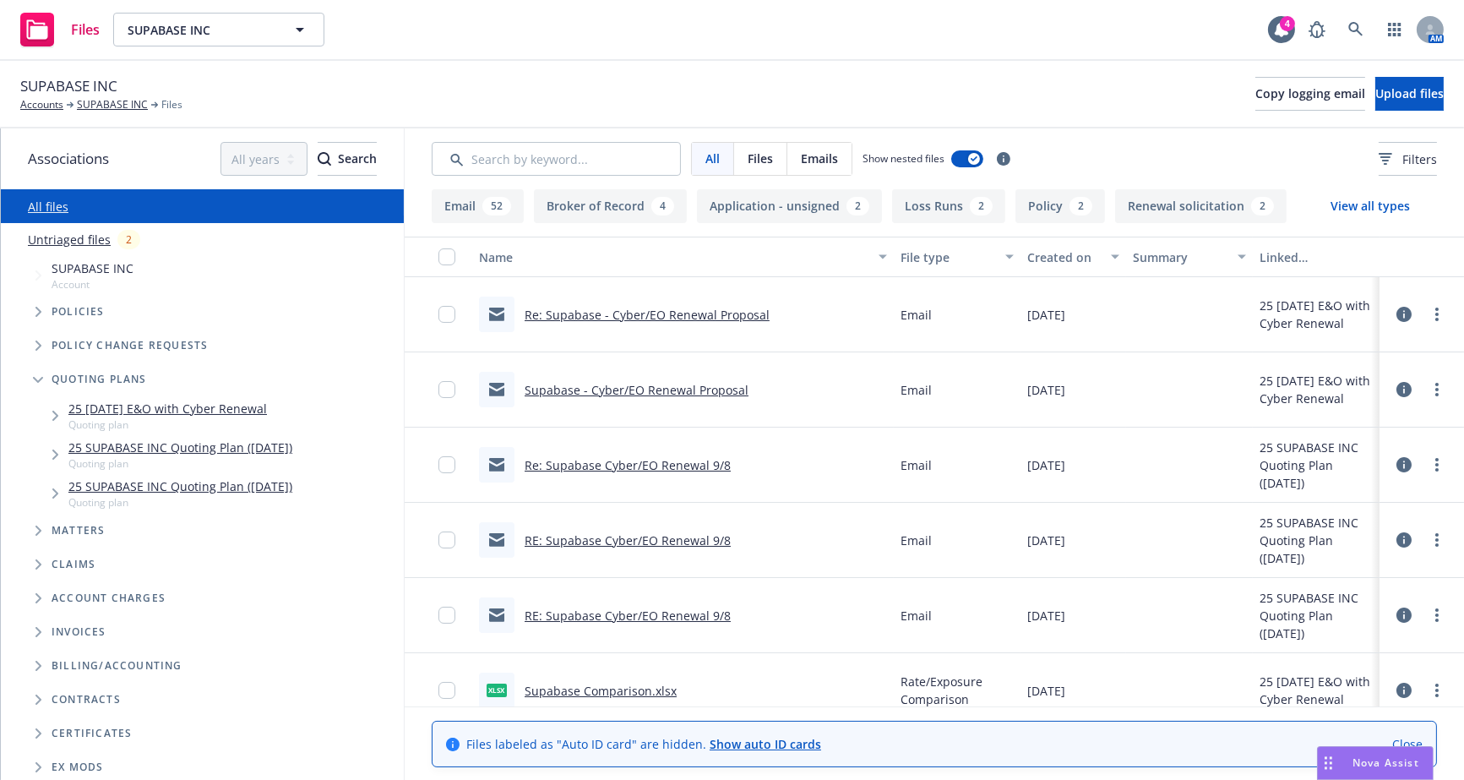
click at [51, 416] on span "Tree Example" at bounding box center [54, 415] width 27 height 27
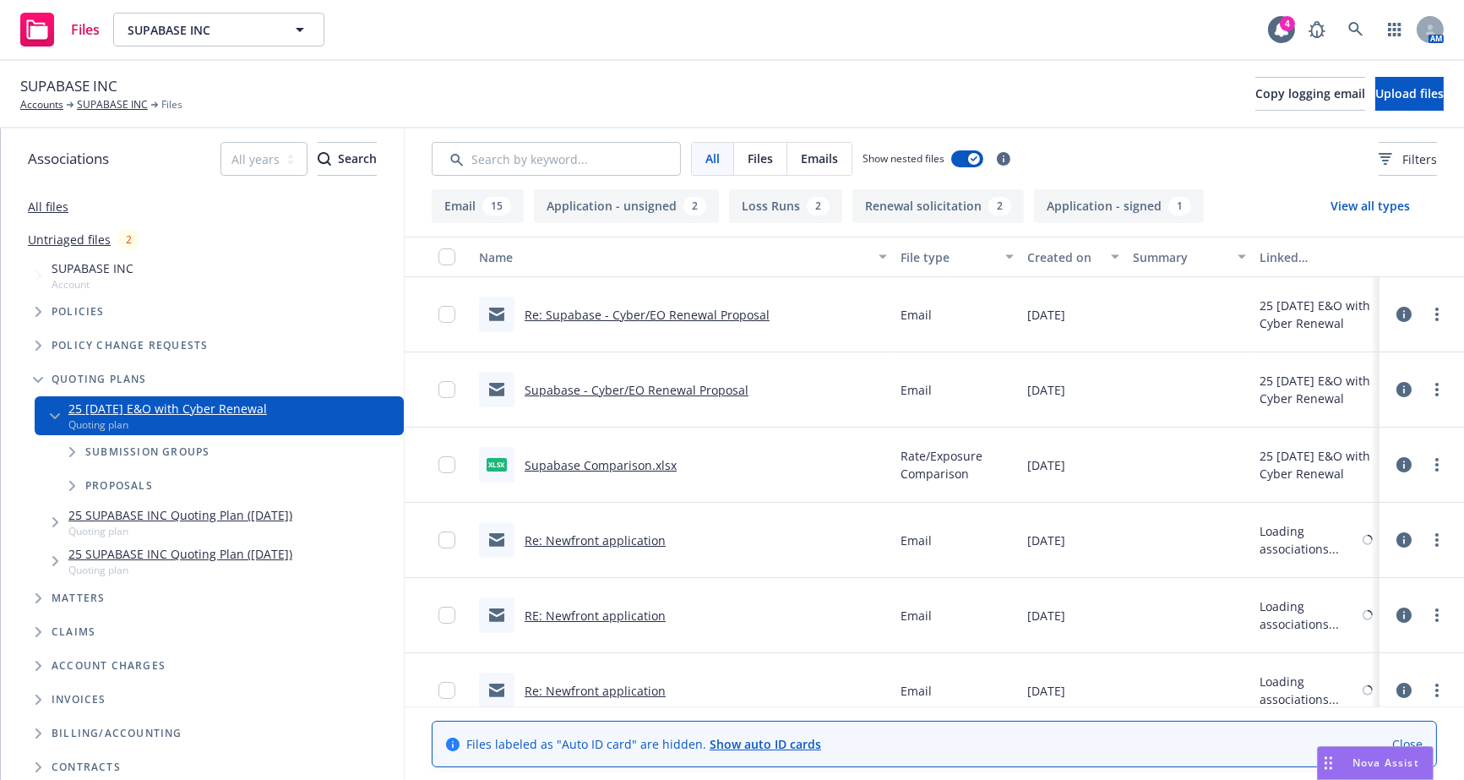
click at [66, 449] on span "Tree Example" at bounding box center [71, 451] width 27 height 27
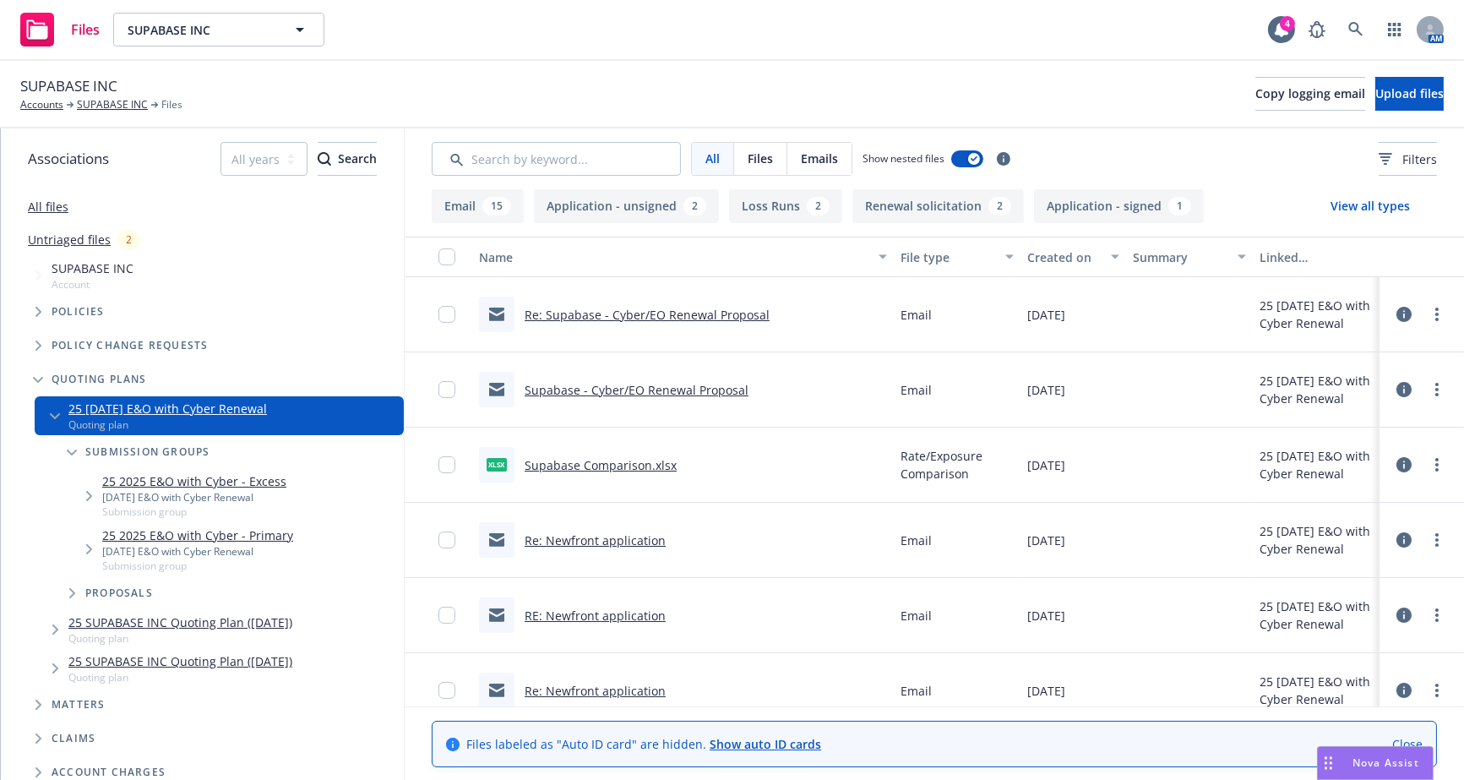
click at [563, 72] on div "SUPABASE INC Accounts SUPABASE INC Files Copy logging email Upload files" at bounding box center [732, 95] width 1464 height 68
